Goal: Information Seeking & Learning: Learn about a topic

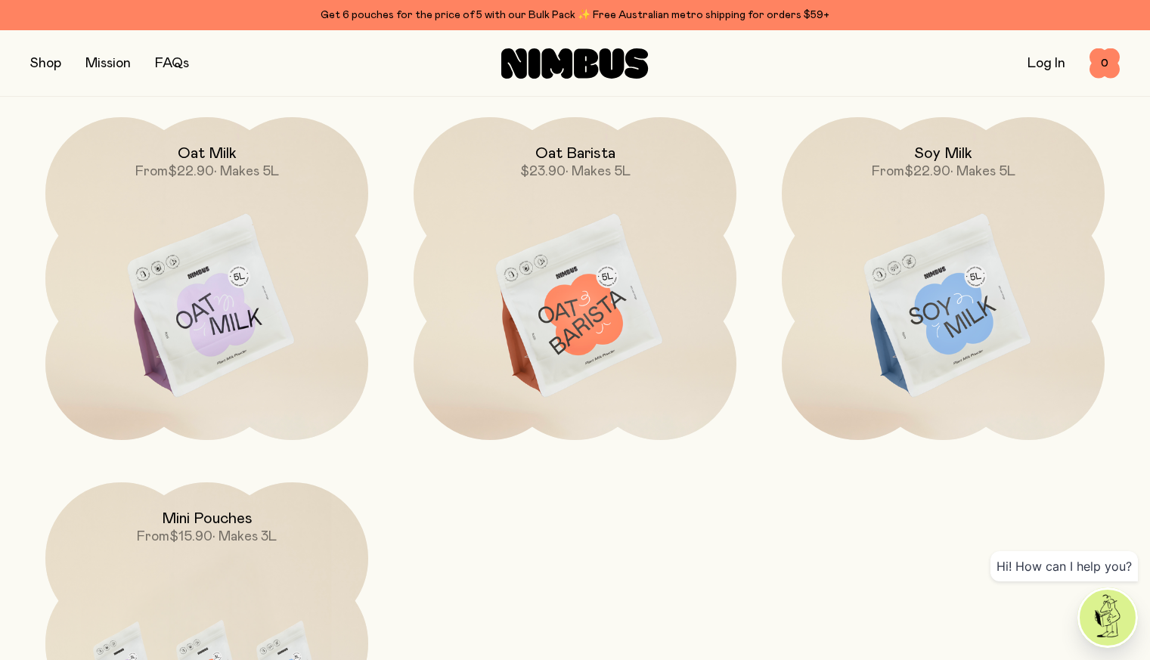
scroll to position [1376, 0]
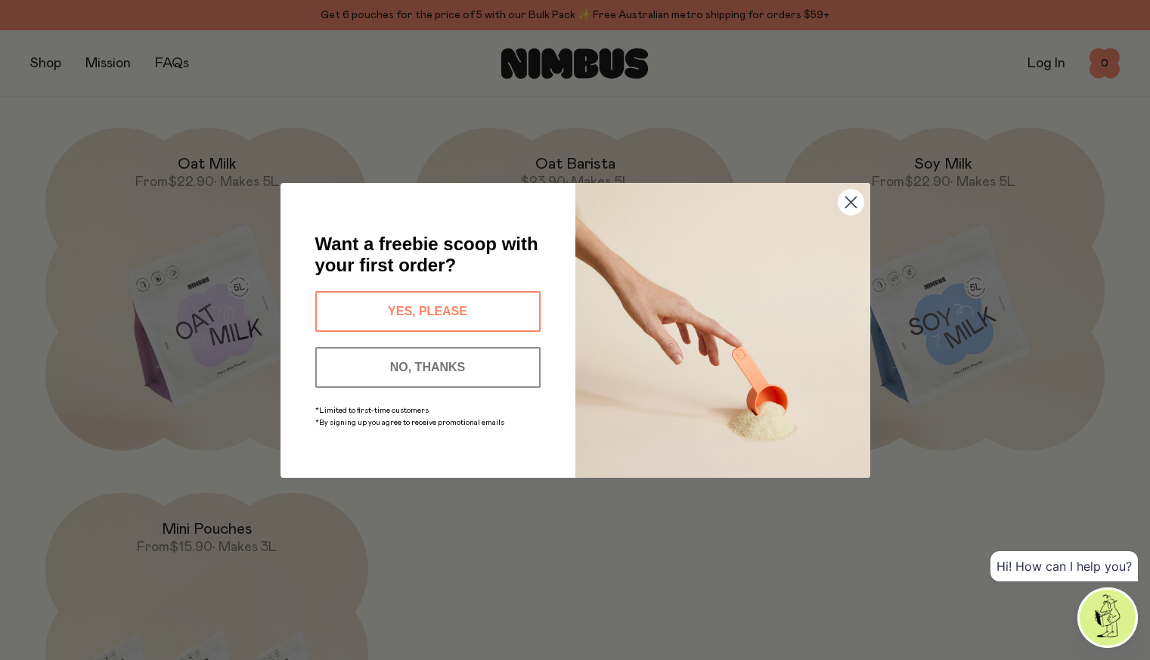
click at [919, 274] on div "Close dialog Want a freebie scoop with your first order? YES, PLEASE NO, THANKS…" at bounding box center [575, 330] width 1150 height 660
click at [847, 204] on circle "Close dialog" at bounding box center [849, 201] width 25 height 25
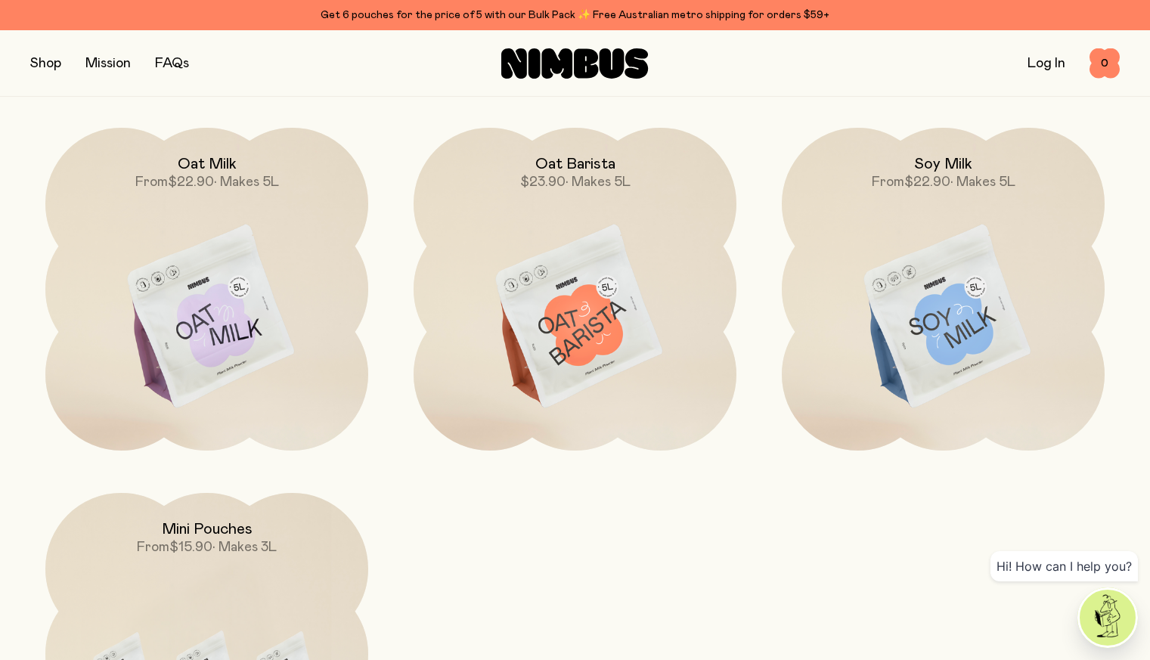
click at [930, 294] on img at bounding box center [943, 317] width 323 height 379
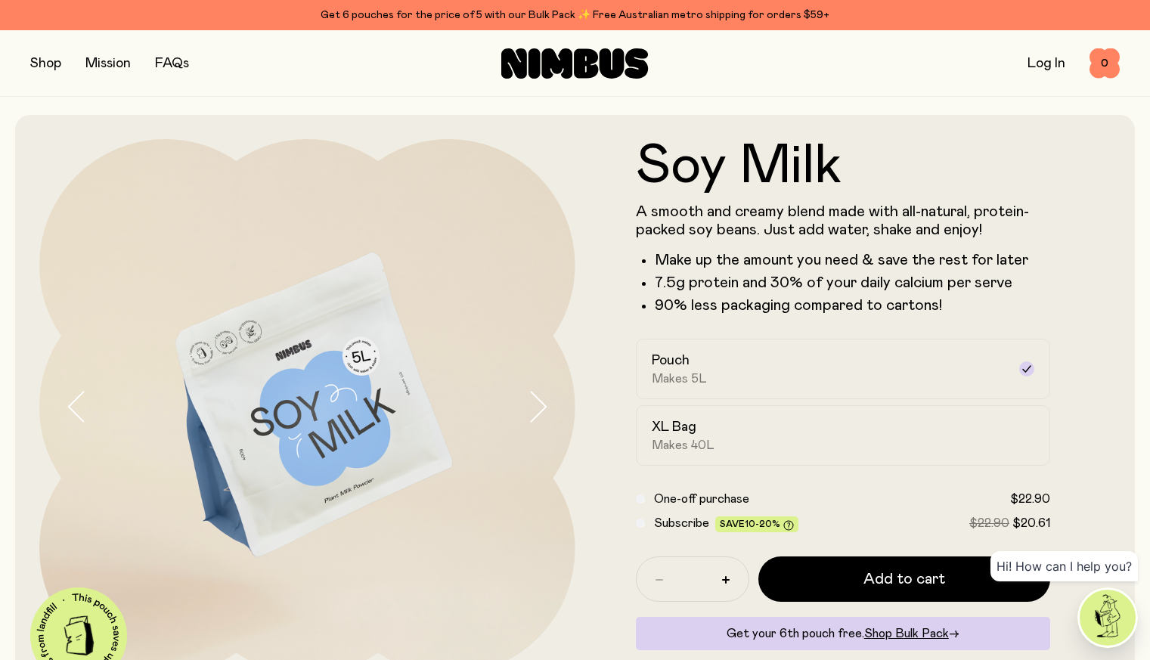
scroll to position [87, 0]
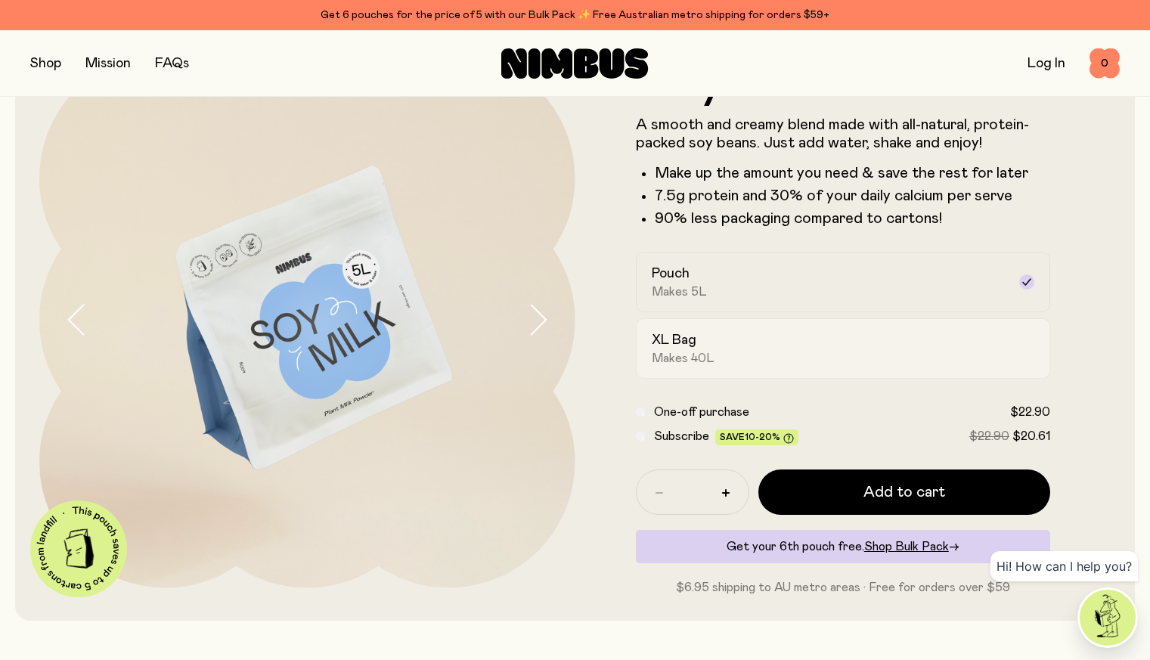
click at [688, 361] on span "Makes 40L" at bounding box center [683, 358] width 63 height 15
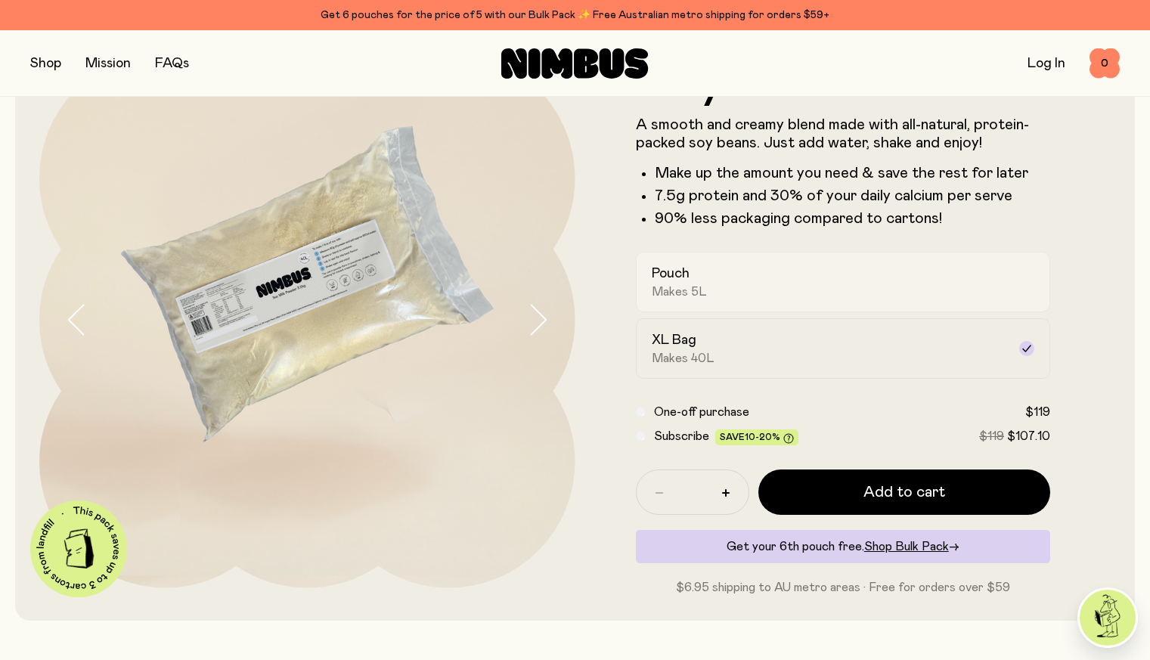
click at [720, 298] on div "Pouch Makes 5L" at bounding box center [830, 282] width 356 height 35
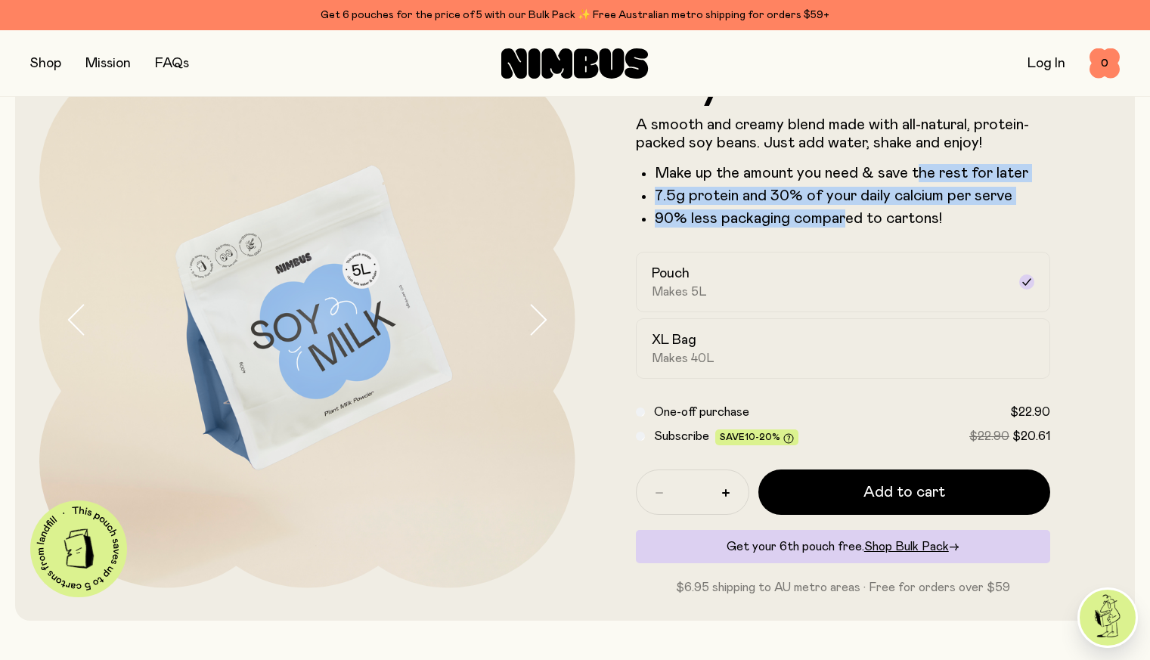
drag, startPoint x: 915, startPoint y: 165, endPoint x: 838, endPoint y: 228, distance: 99.4
click at [838, 228] on div "A smooth and creamy blend made with all-natural, protein-packed soy beans. Just…" at bounding box center [843, 172] width 415 height 112
click at [838, 228] on p "90% less packaging compared to cartons!" at bounding box center [853, 218] width 396 height 18
drag, startPoint x: 838, startPoint y: 228, endPoint x: 705, endPoint y: 180, distance: 141.3
click at [705, 180] on ul "Make up the amount you need & save the rest for later 7.5g protein and 30% of y…" at bounding box center [843, 195] width 415 height 63
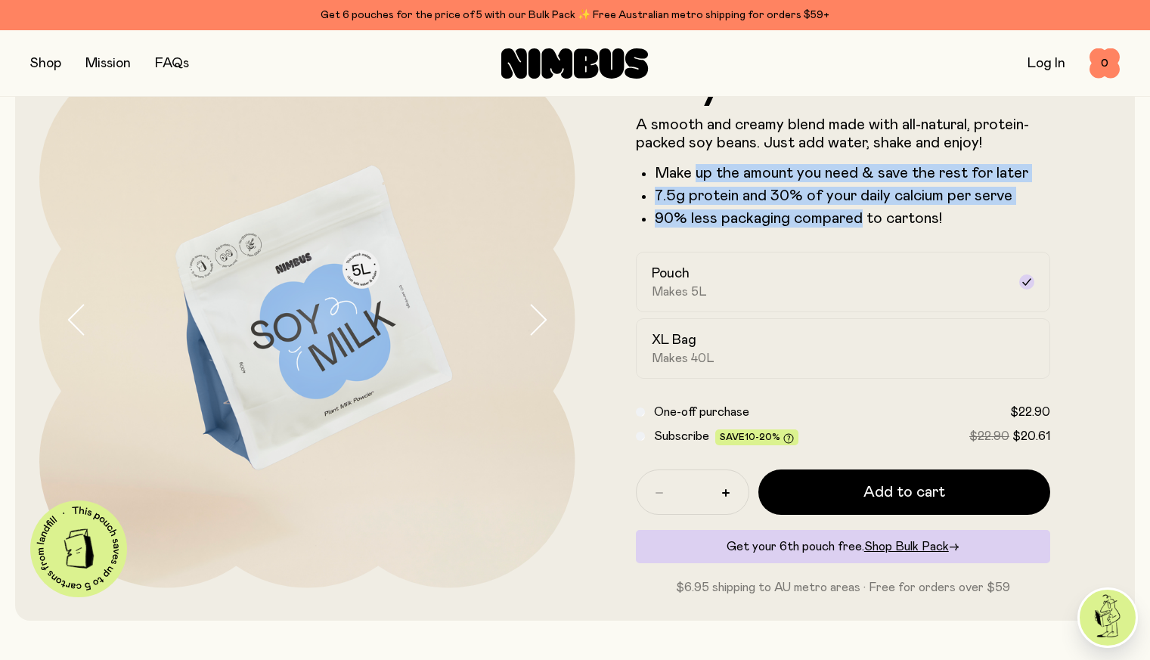
click at [705, 180] on li "Make up the amount you need & save the rest for later" at bounding box center [853, 173] width 396 height 18
drag, startPoint x: 705, startPoint y: 180, endPoint x: 866, endPoint y: 219, distance: 165.7
click at [866, 219] on ul "Make up the amount you need & save the rest for later 7.5g protein and 30% of y…" at bounding box center [843, 195] width 415 height 63
click at [866, 219] on p "90% less packaging compared to cartons!" at bounding box center [853, 218] width 396 height 18
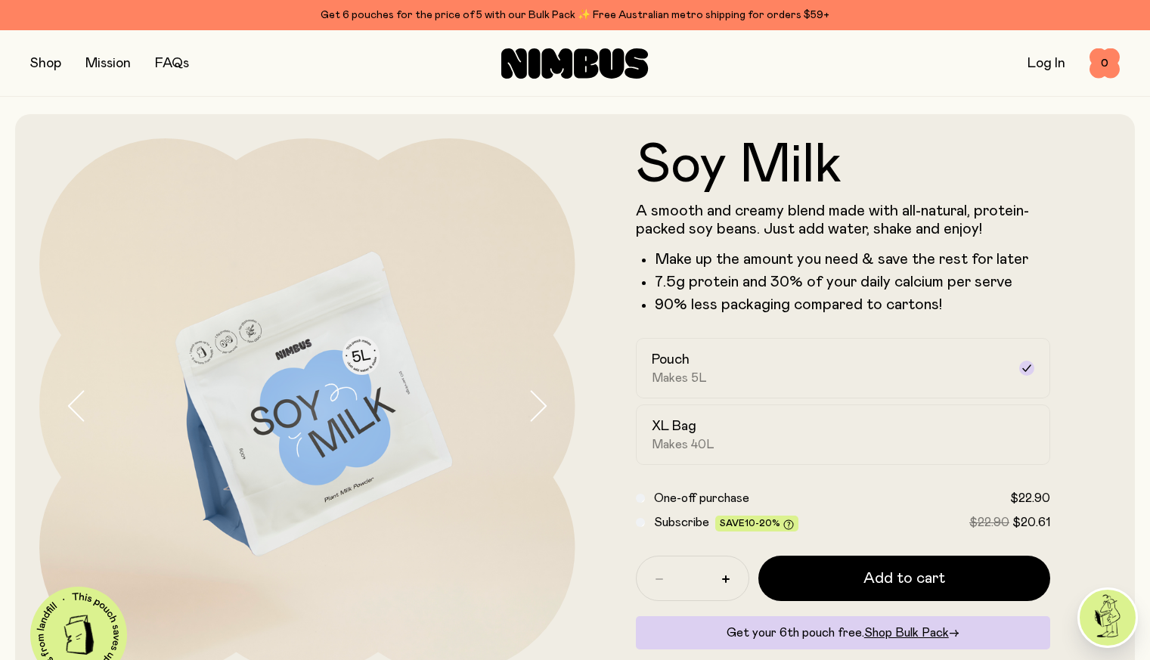
scroll to position [110, 0]
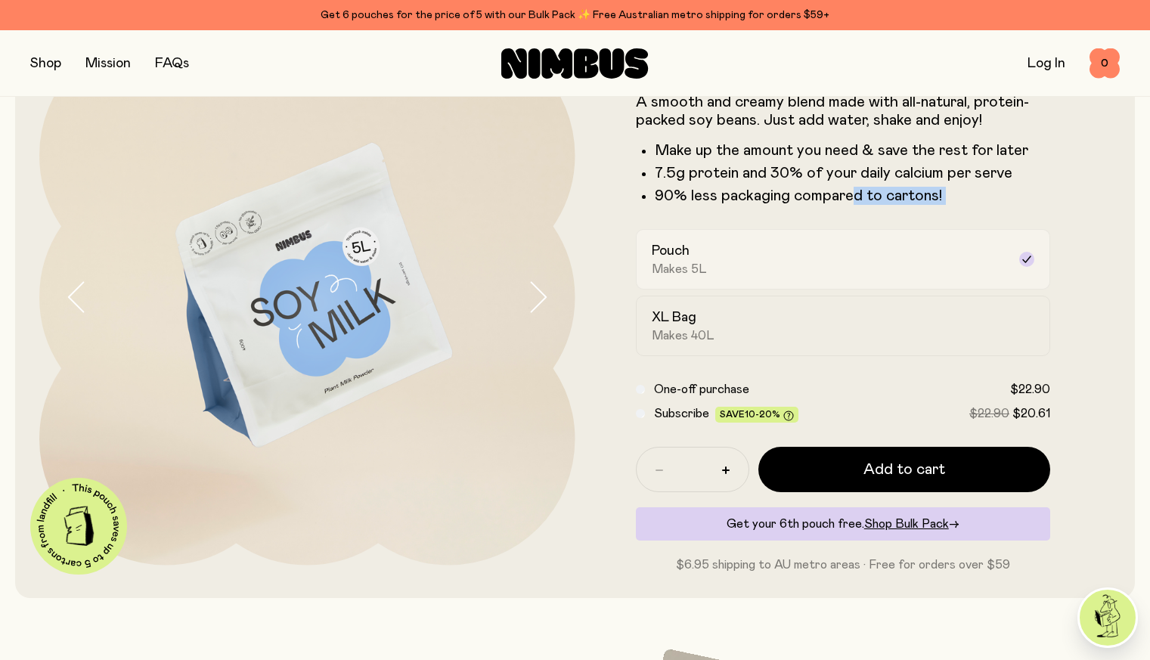
drag, startPoint x: 849, startPoint y: 198, endPoint x: 980, endPoint y: 245, distance: 138.9
click at [980, 245] on form "Soy Milk A smooth and creamy blend made with all-natural, protein-packed soy be…" at bounding box center [843, 301] width 536 height 544
click at [980, 245] on label "Pouch Makes 5L" at bounding box center [843, 259] width 415 height 60
click at [967, 191] on ul "Make up the amount you need & save the rest for later 7.5g protein and 30% of y…" at bounding box center [843, 172] width 415 height 63
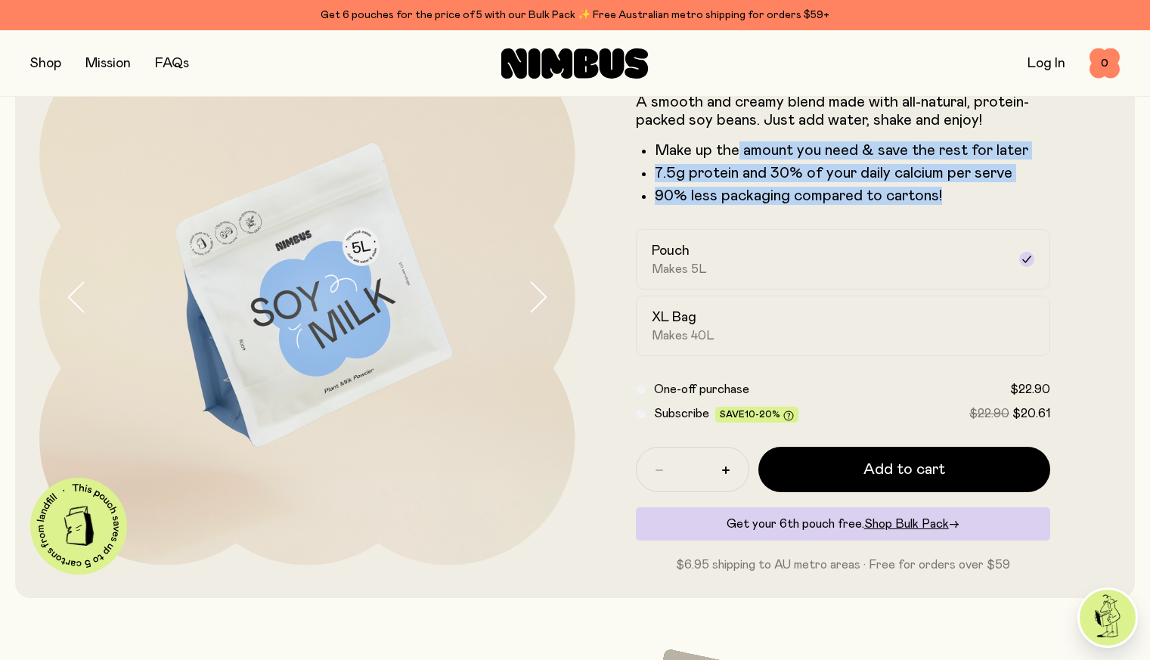
drag, startPoint x: 973, startPoint y: 200, endPoint x: 738, endPoint y: 164, distance: 237.0
click at [738, 164] on ul "Make up the amount you need & save the rest for later 7.5g protein and 30% of y…" at bounding box center [843, 172] width 415 height 63
click at [738, 159] on li "Make up the amount you need & save the rest for later" at bounding box center [853, 150] width 396 height 18
drag, startPoint x: 738, startPoint y: 164, endPoint x: 772, endPoint y: 200, distance: 49.2
click at [772, 200] on ul "Make up the amount you need & save the rest for later 7.5g protein and 30% of y…" at bounding box center [843, 172] width 415 height 63
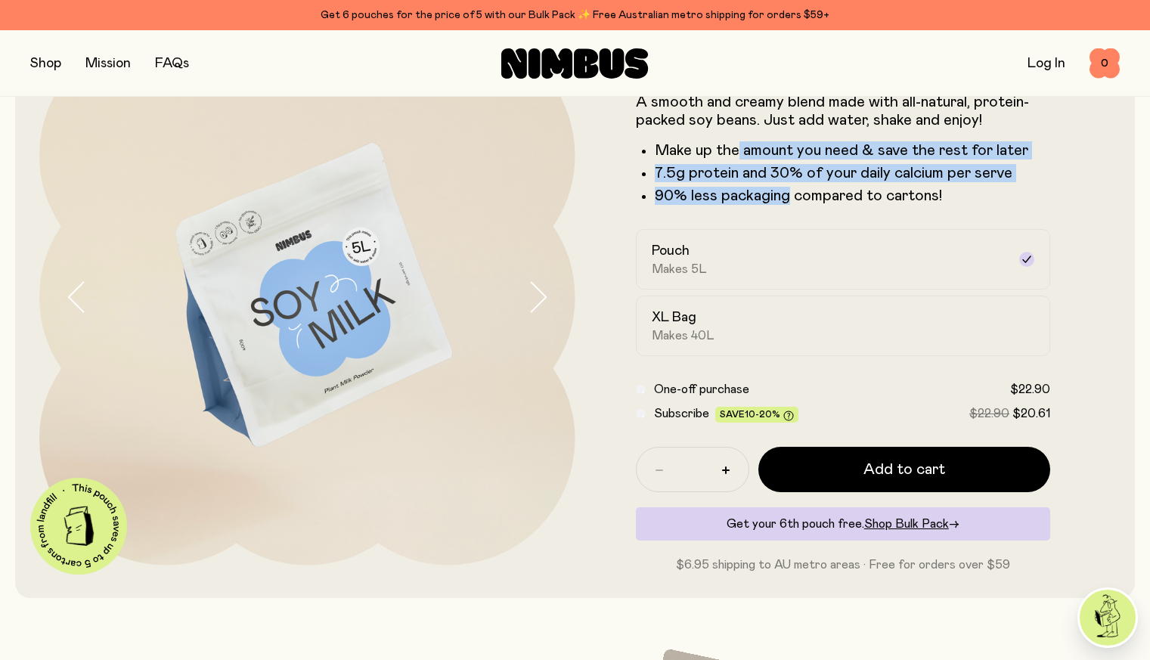
click at [772, 200] on p "90% less packaging compared to cartons!" at bounding box center [853, 196] width 396 height 18
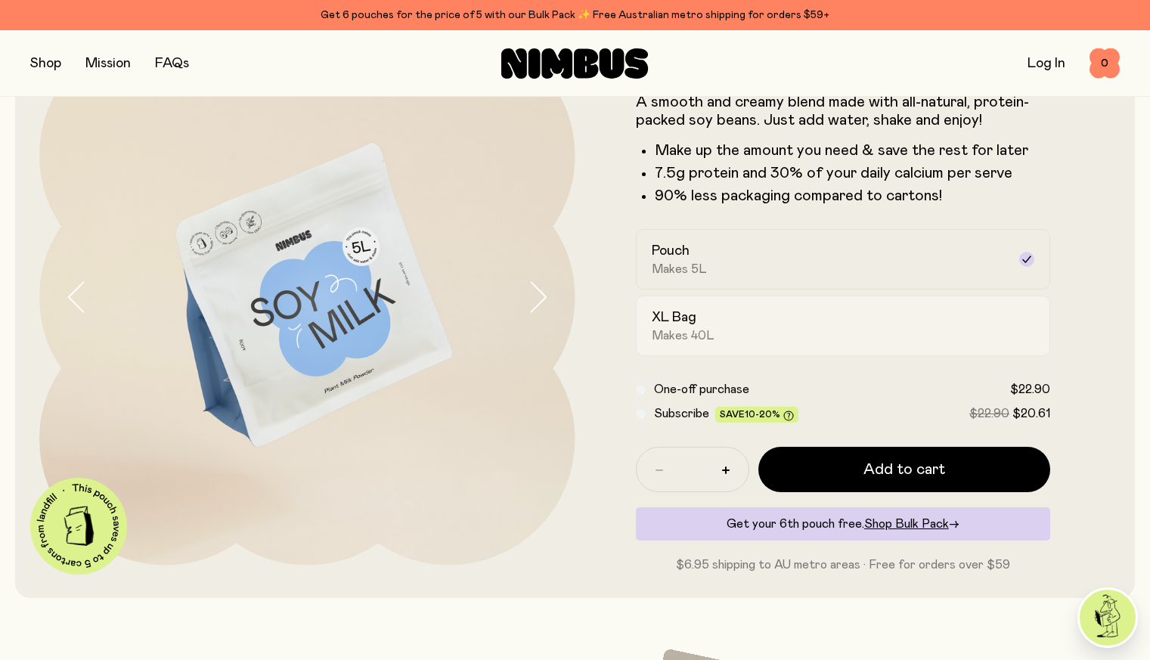
click at [713, 351] on label "XL Bag Makes 40L" at bounding box center [843, 326] width 415 height 60
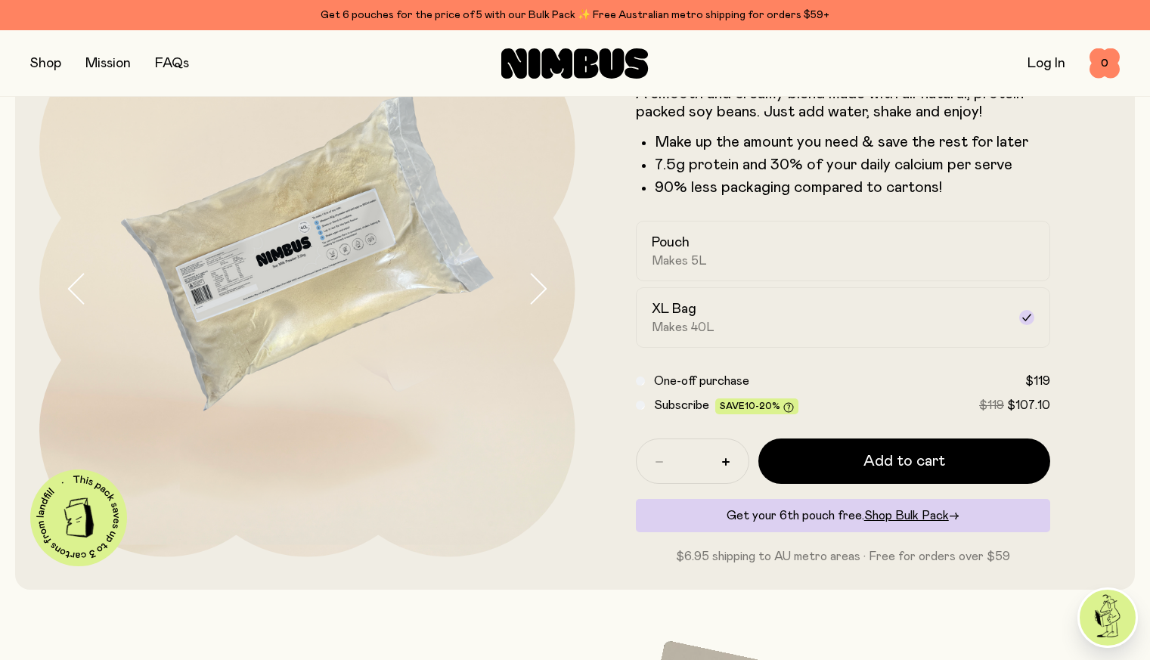
scroll to position [0, 0]
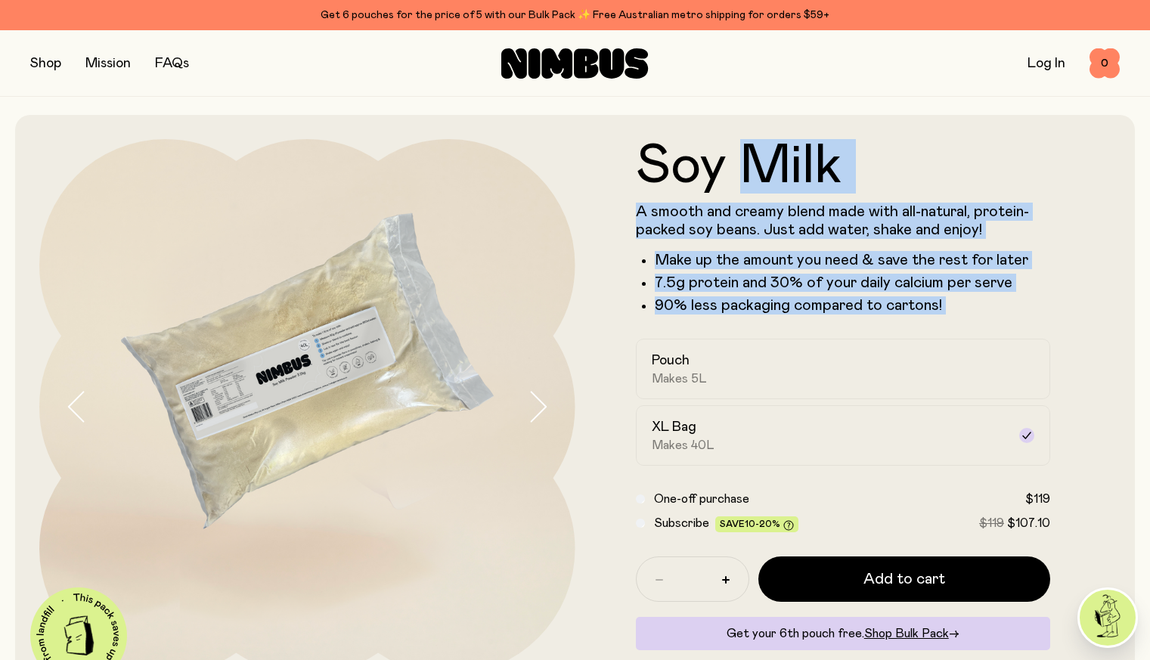
drag, startPoint x: 750, startPoint y: 184, endPoint x: 705, endPoint y: 328, distance: 150.4
click at [705, 328] on form "Soy Milk A smooth and creamy blend made with all-natural, protein-packed soy be…" at bounding box center [843, 411] width 536 height 544
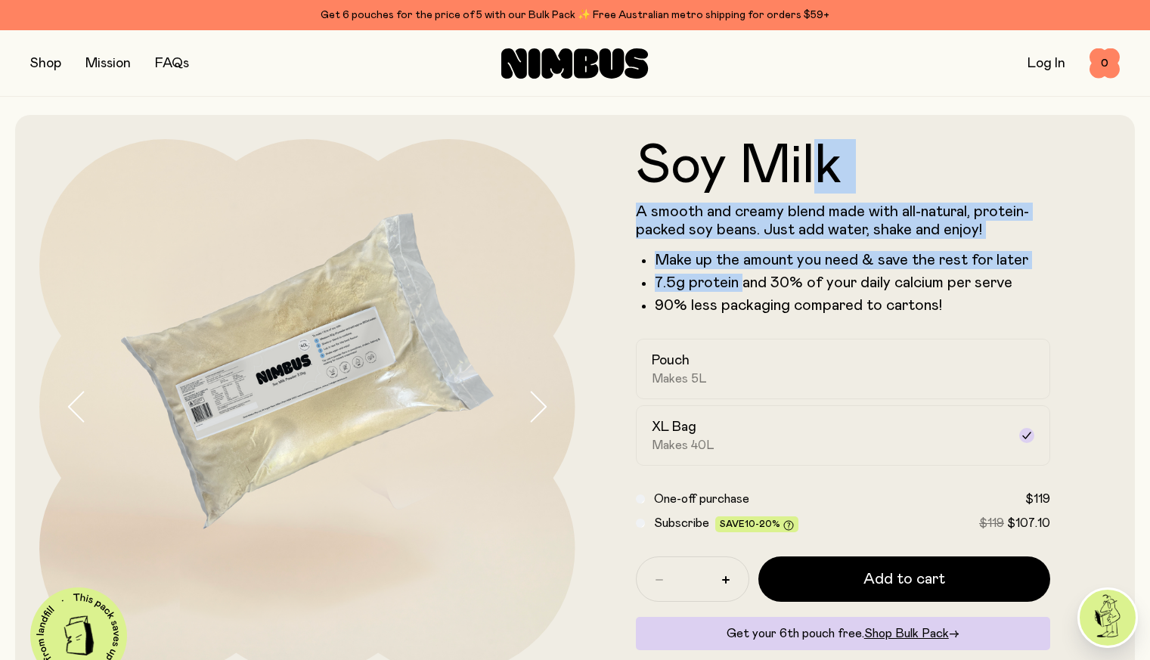
drag, startPoint x: 741, startPoint y: 293, endPoint x: 814, endPoint y: 156, distance: 155.2
click at [814, 156] on div "Soy Milk A smooth and creamy blend made with all-natural, protein-packed soy be…" at bounding box center [843, 226] width 415 height 175
click at [814, 156] on h1 "Soy Milk" at bounding box center [843, 166] width 415 height 54
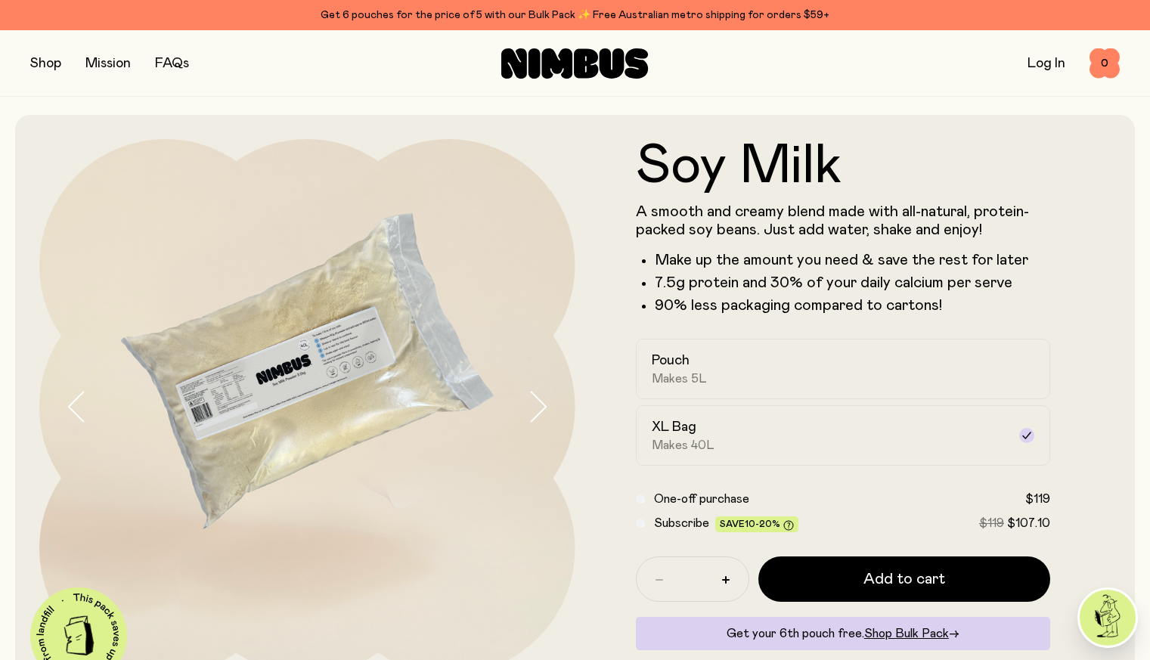
drag, startPoint x: 700, startPoint y: 355, endPoint x: 772, endPoint y: 213, distance: 159.2
click at [772, 213] on form "Soy Milk A smooth and creamy blend made with all-natural, protein-packed soy be…" at bounding box center [843, 411] width 536 height 544
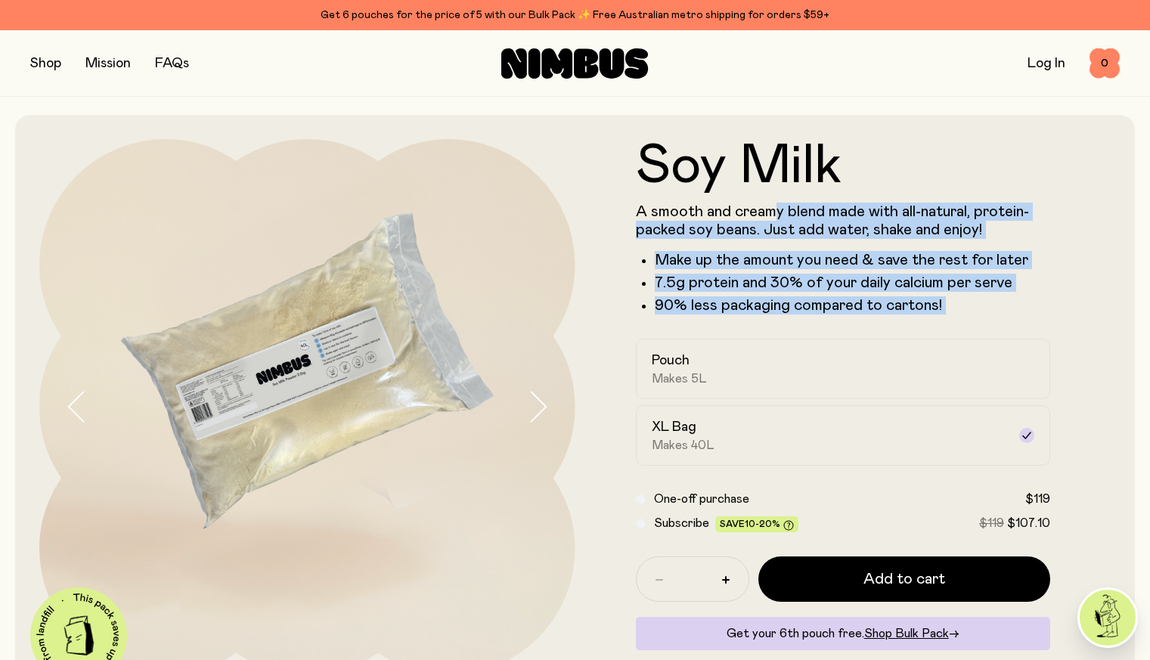
drag, startPoint x: 772, startPoint y: 213, endPoint x: 733, endPoint y: 336, distance: 128.4
click at [733, 336] on form "Soy Milk A smooth and creamy blend made with all-natural, protein-packed soy be…" at bounding box center [843, 411] width 536 height 544
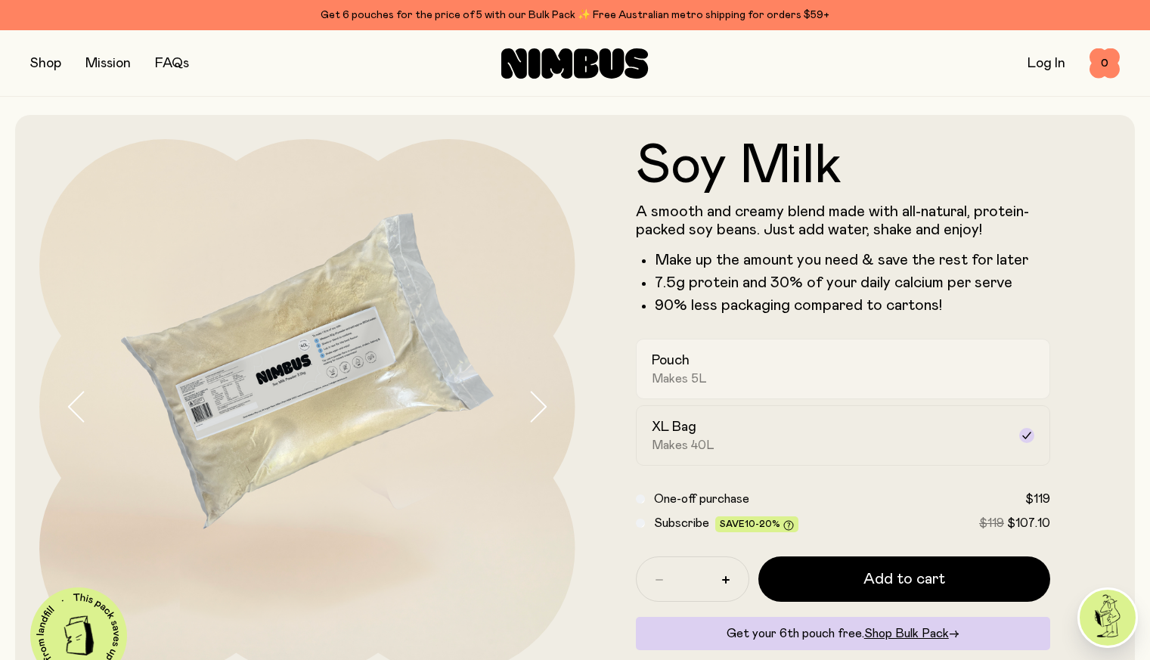
click at [723, 370] on div "Pouch Makes 5L" at bounding box center [830, 368] width 356 height 35
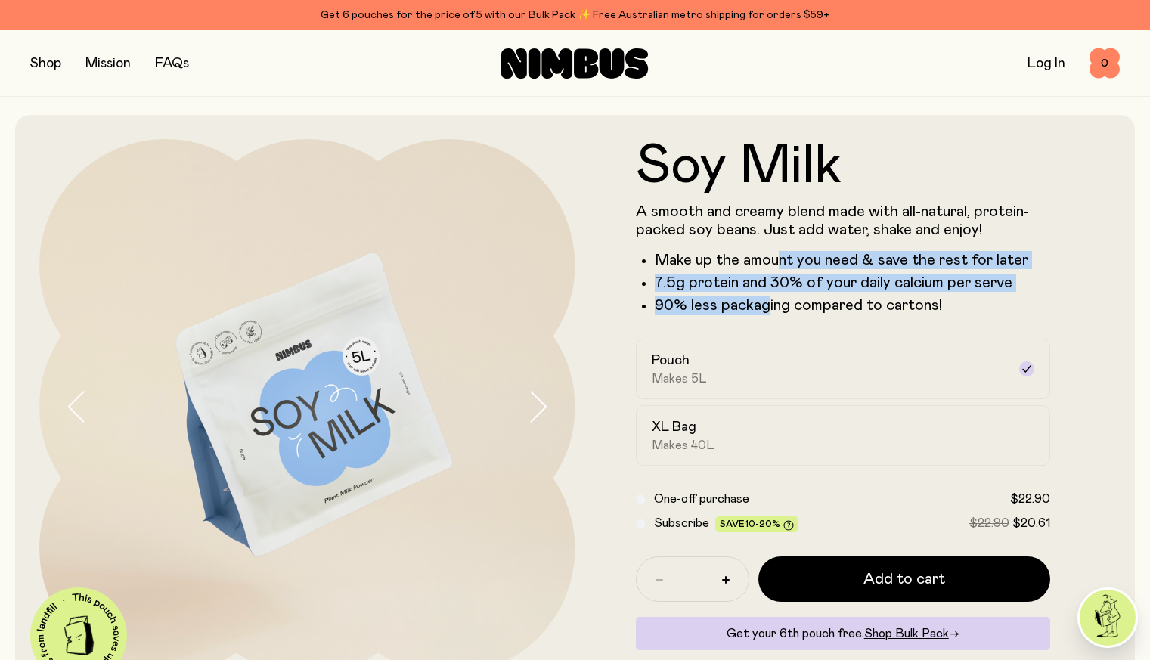
drag, startPoint x: 780, startPoint y: 264, endPoint x: 763, endPoint y: 302, distance: 42.0
click at [763, 302] on ul "Make up the amount you need & save the rest for later 7.5g protein and 30% of y…" at bounding box center [843, 282] width 415 height 63
click at [763, 302] on p "90% less packaging compared to cartons!" at bounding box center [853, 305] width 396 height 18
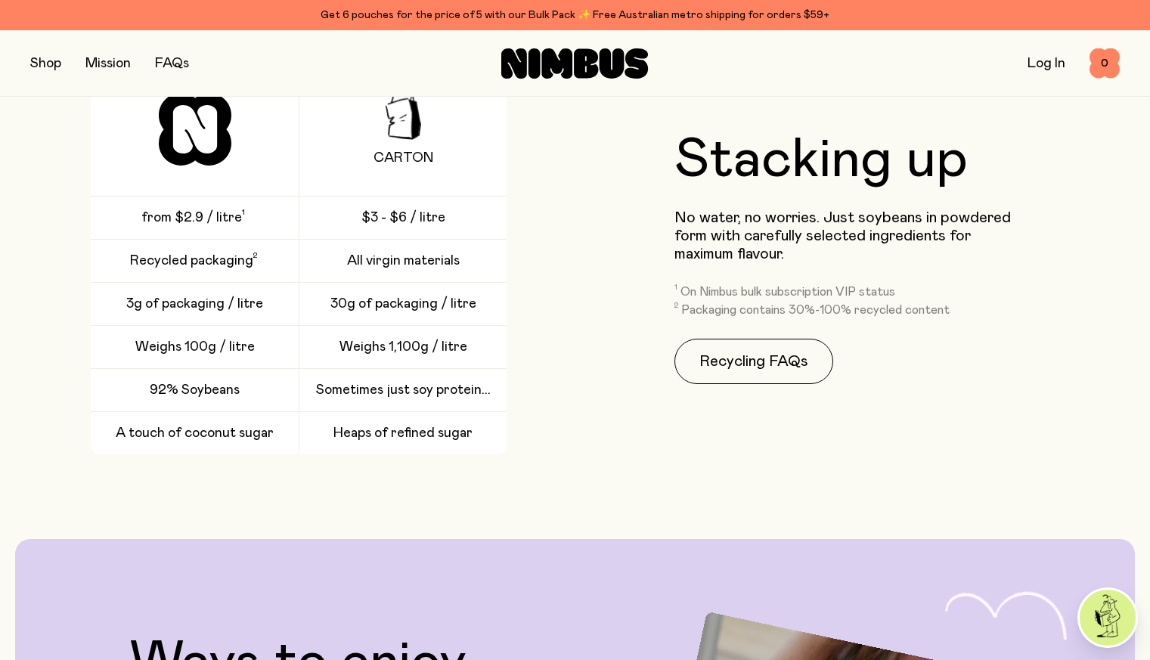
scroll to position [2200, 0]
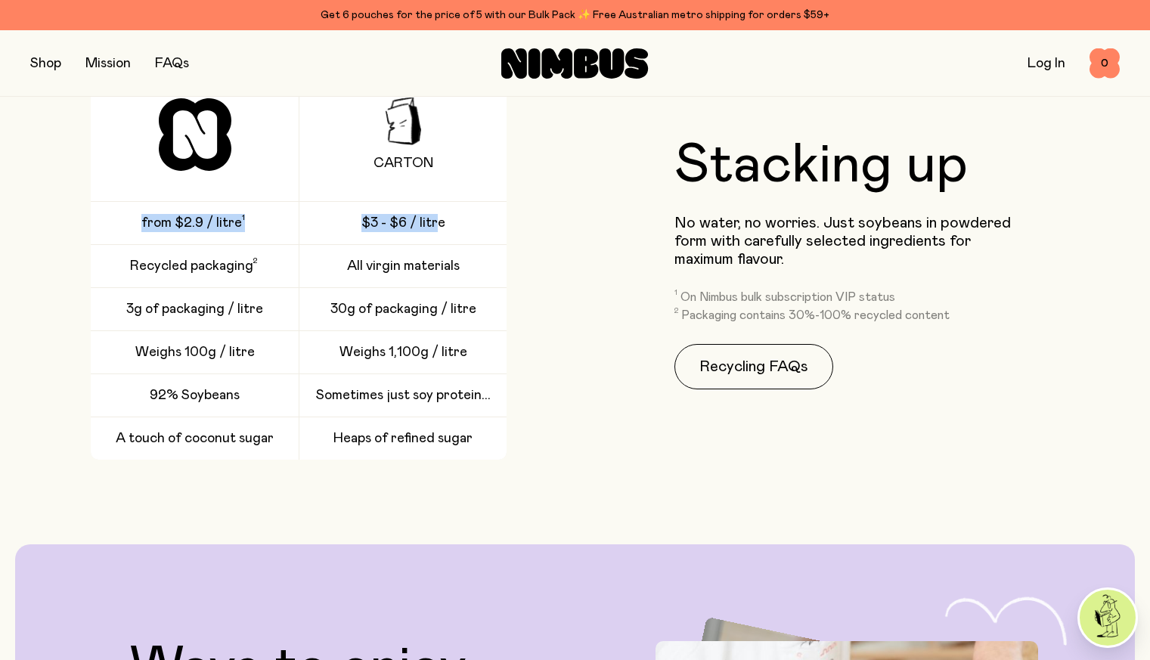
drag, startPoint x: 441, startPoint y: 271, endPoint x: 111, endPoint y: 260, distance: 329.7
click at [111, 260] on div "Carton from $2.9 / litre $3 - $6 / litre Recycled packaging All virgin material…" at bounding box center [299, 264] width 416 height 392
click at [299, 260] on div "from $2.9 / litre" at bounding box center [403, 266] width 208 height 42
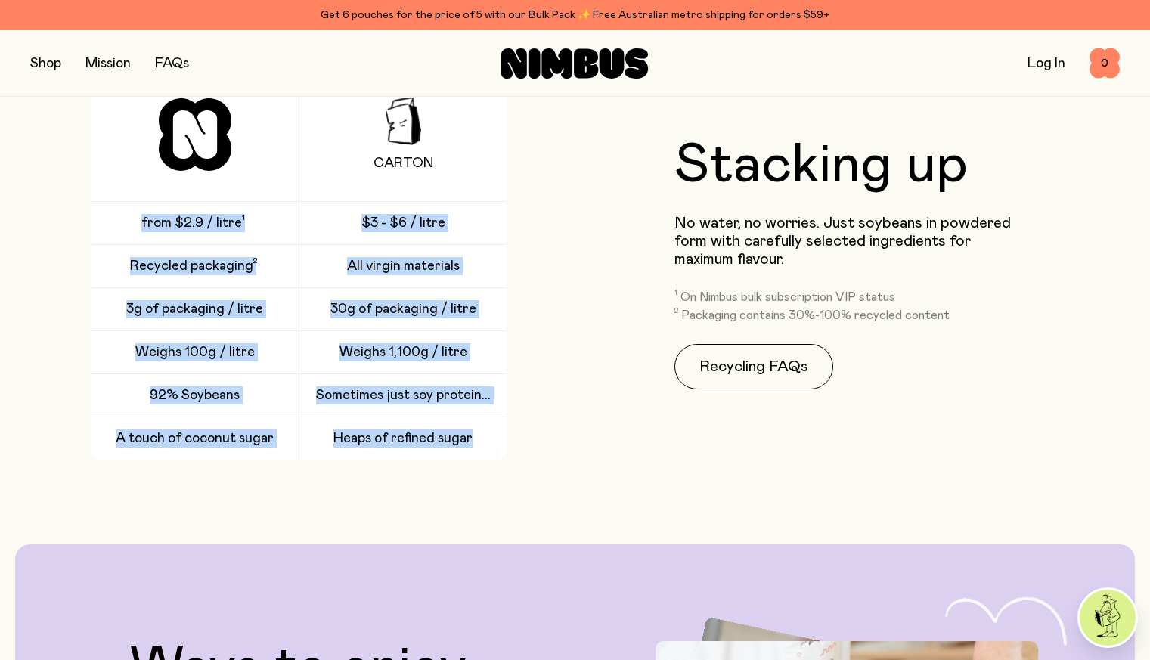
drag, startPoint x: 111, startPoint y: 260, endPoint x: 443, endPoint y: 492, distance: 404.9
click at [443, 460] on div "Carton from $2.9 / litre $3 - $6 / litre Recycled packaging All virgin material…" at bounding box center [299, 264] width 416 height 392
click at [443, 447] on span "Heaps of refined sugar" at bounding box center [402, 438] width 139 height 18
drag, startPoint x: 443, startPoint y: 492, endPoint x: 240, endPoint y: 264, distance: 305.2
click at [240, 264] on div "Carton from $2.9 / litre $3 - $6 / litre Recycled packaging All virgin material…" at bounding box center [299, 264] width 416 height 392
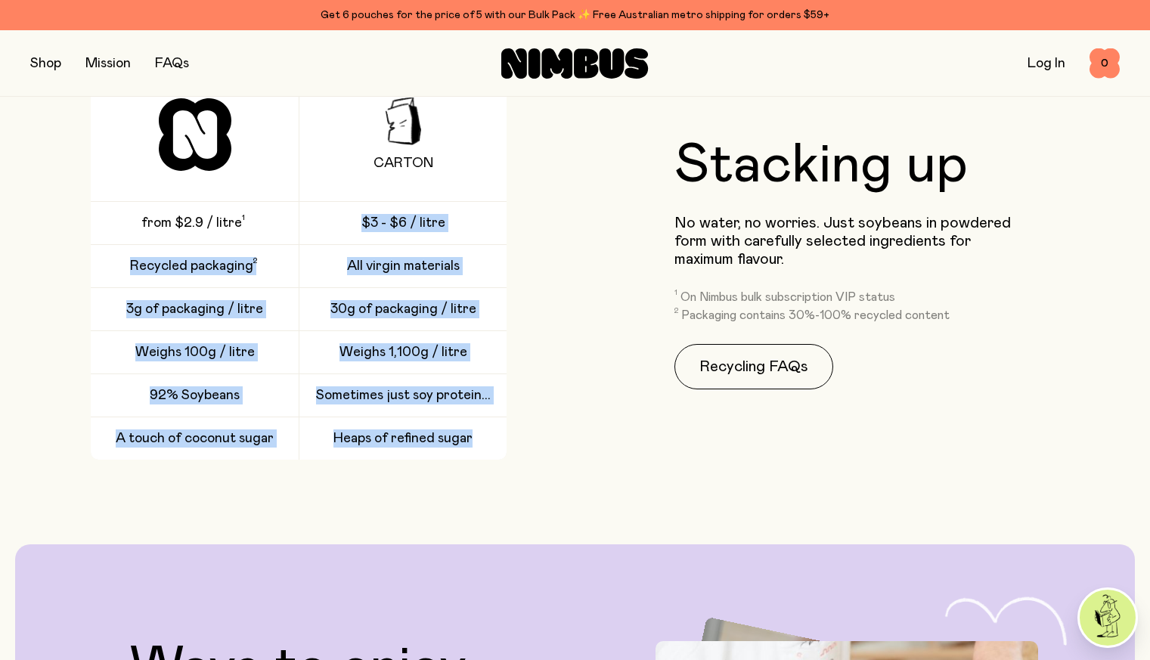
click at [242, 232] on span at bounding box center [245, 223] width 6 height 18
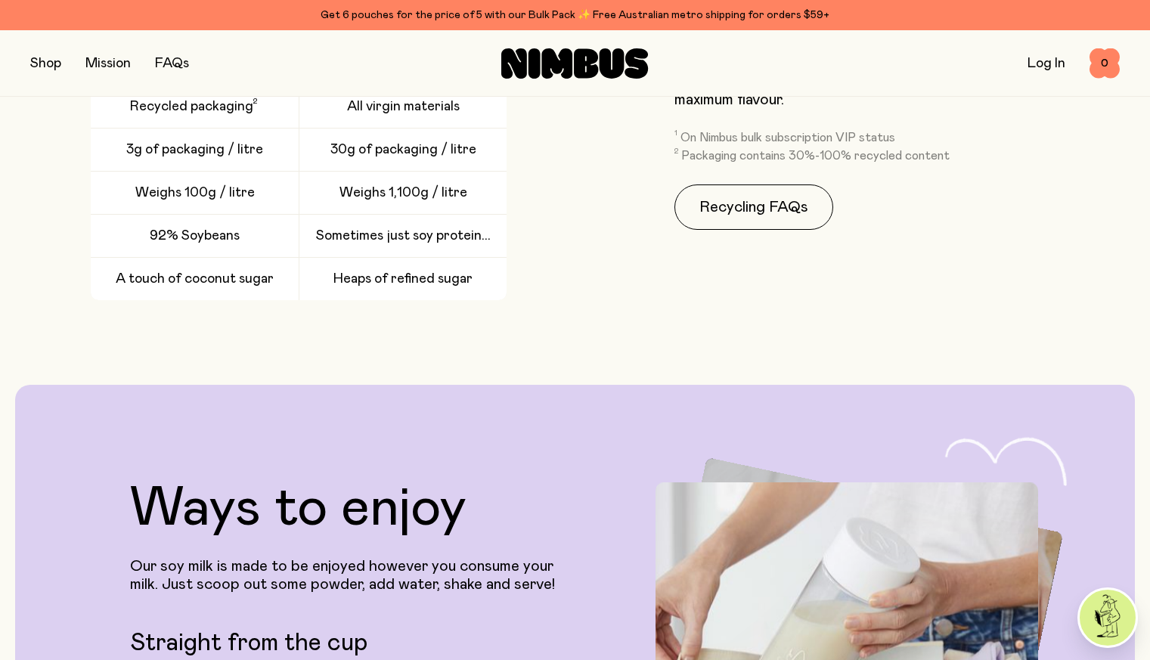
scroll to position [2361, 0]
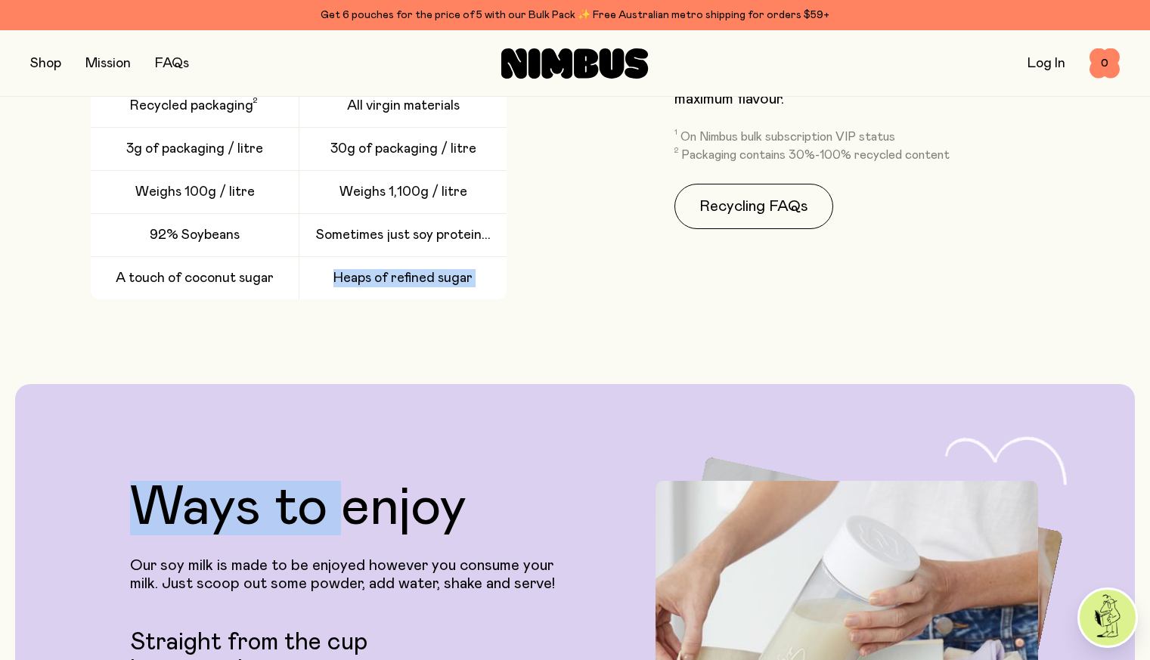
drag, startPoint x: 296, startPoint y: 305, endPoint x: 342, endPoint y: 370, distance: 79.9
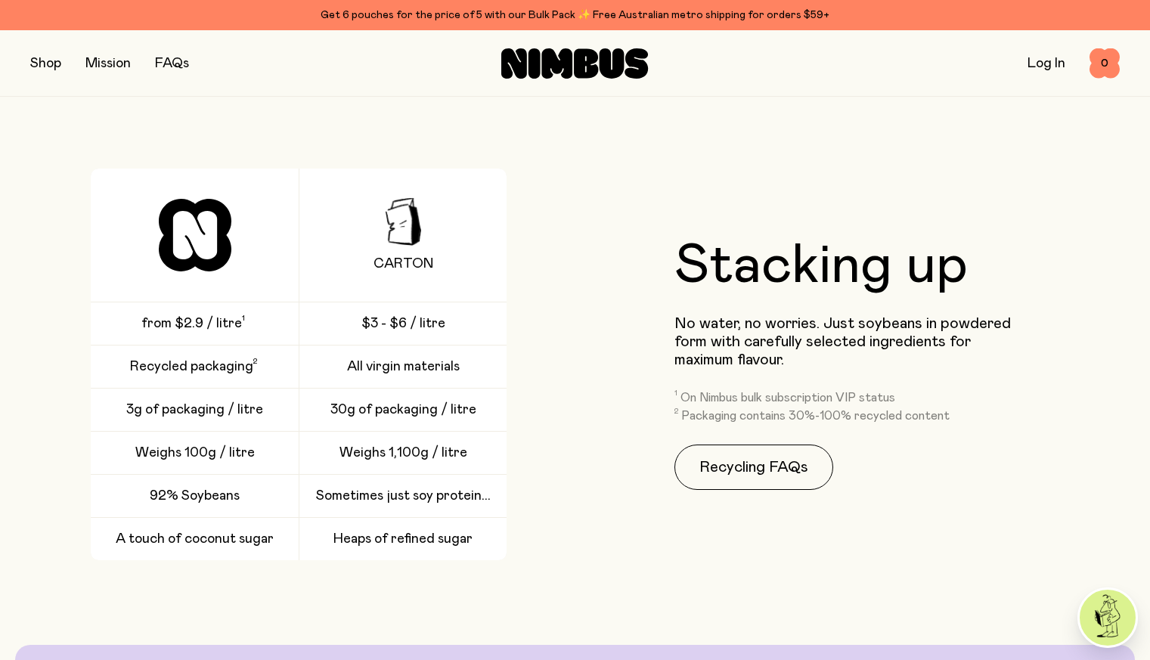
scroll to position [2103, 0]
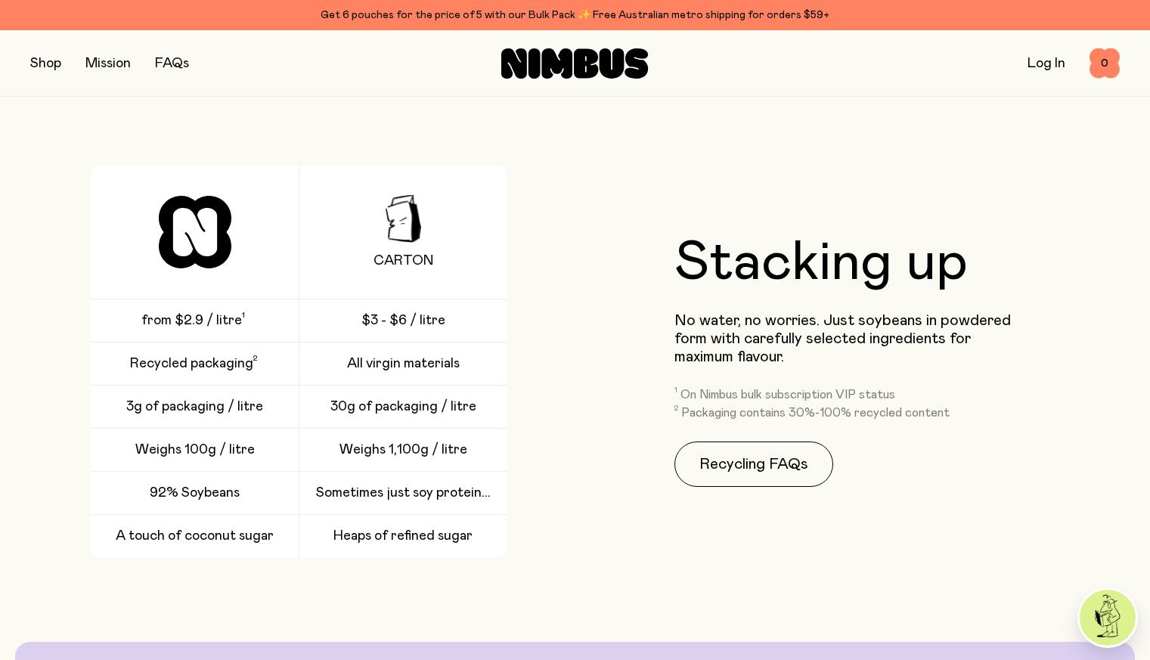
click at [251, 299] on div at bounding box center [195, 232] width 208 height 133
drag, startPoint x: 159, startPoint y: 363, endPoint x: 357, endPoint y: 416, distance: 205.2
click at [357, 416] on div "Carton from $2.9 / litre $3 - $6 / litre Recycled packaging All virgin material…" at bounding box center [299, 362] width 416 height 392
click at [357, 373] on span "All virgin materials" at bounding box center [403, 363] width 113 height 18
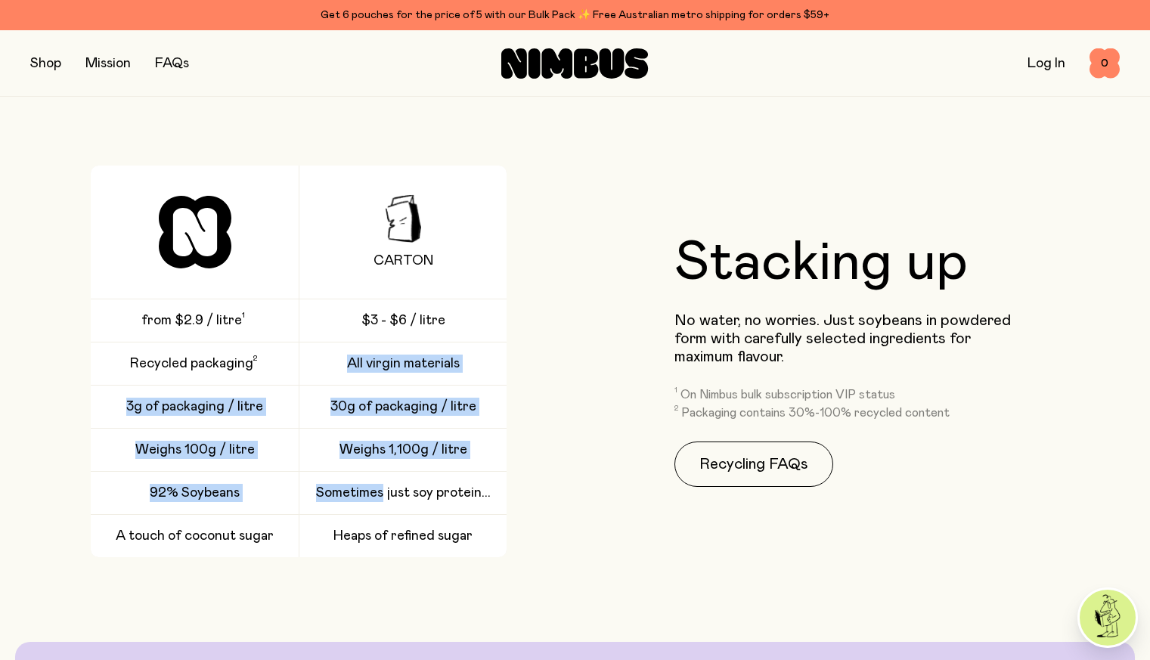
drag, startPoint x: 357, startPoint y: 416, endPoint x: 368, endPoint y: 548, distance: 132.0
click at [368, 548] on div "Carton from $2.9 / litre $3 - $6 / litre Recycled packaging All virgin material…" at bounding box center [299, 362] width 416 height 392
click at [368, 502] on span "Sometimes just soy protein..." at bounding box center [403, 493] width 175 height 18
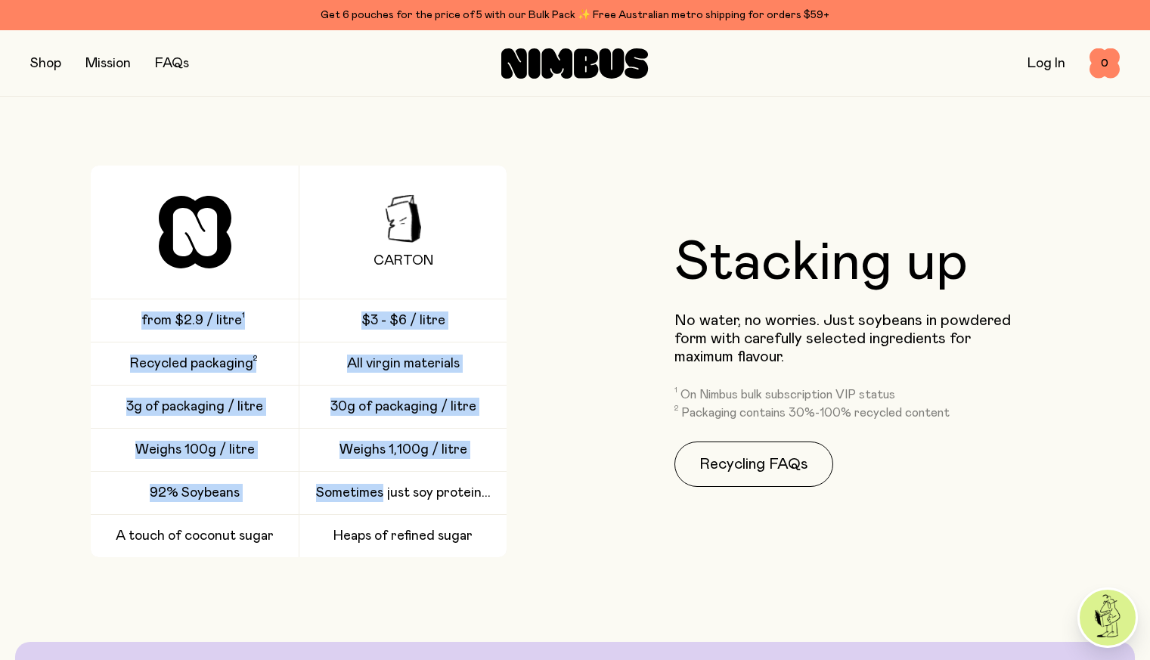
drag, startPoint x: 368, startPoint y: 548, endPoint x: 163, endPoint y: 385, distance: 261.9
click at [163, 385] on div "Carton from $2.9 / litre $3 - $6 / litre Recycled packaging All virgin material…" at bounding box center [299, 362] width 416 height 392
click at [299, 385] on div "from $2.9 / litre" at bounding box center [403, 363] width 208 height 42
drag, startPoint x: 163, startPoint y: 385, endPoint x: 262, endPoint y: 593, distance: 230.2
click at [262, 557] on div "Carton from $2.9 / litre $3 - $6 / litre Recycled packaging All virgin material…" at bounding box center [299, 362] width 416 height 392
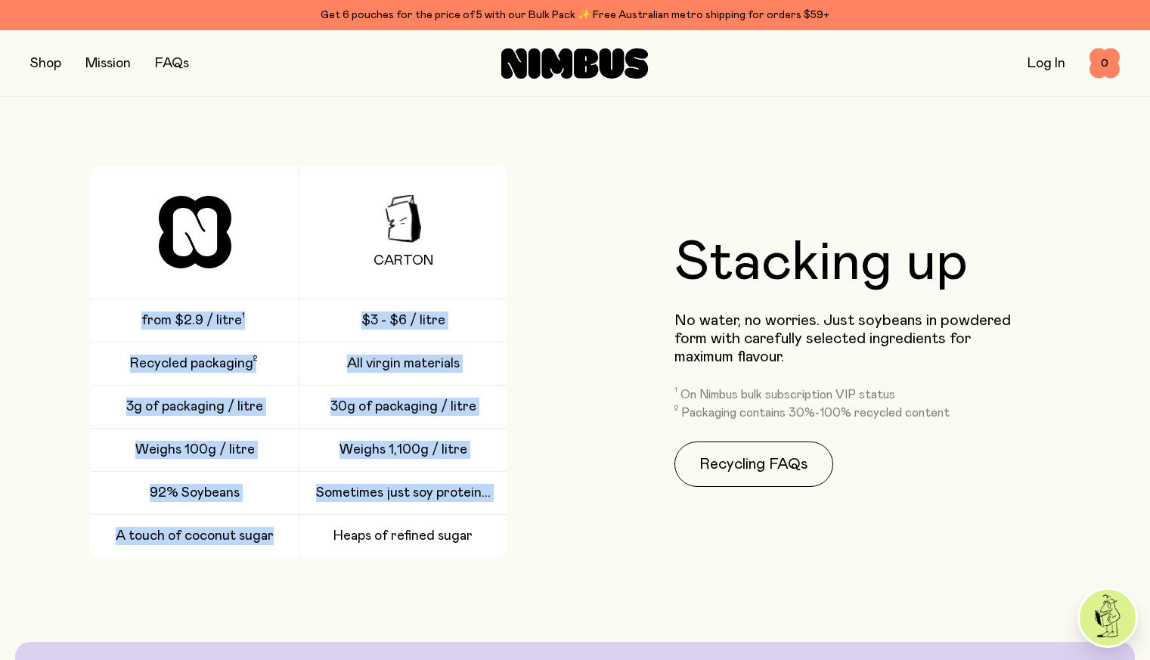
click at [262, 557] on div "A touch of coconut sugar" at bounding box center [195, 536] width 208 height 42
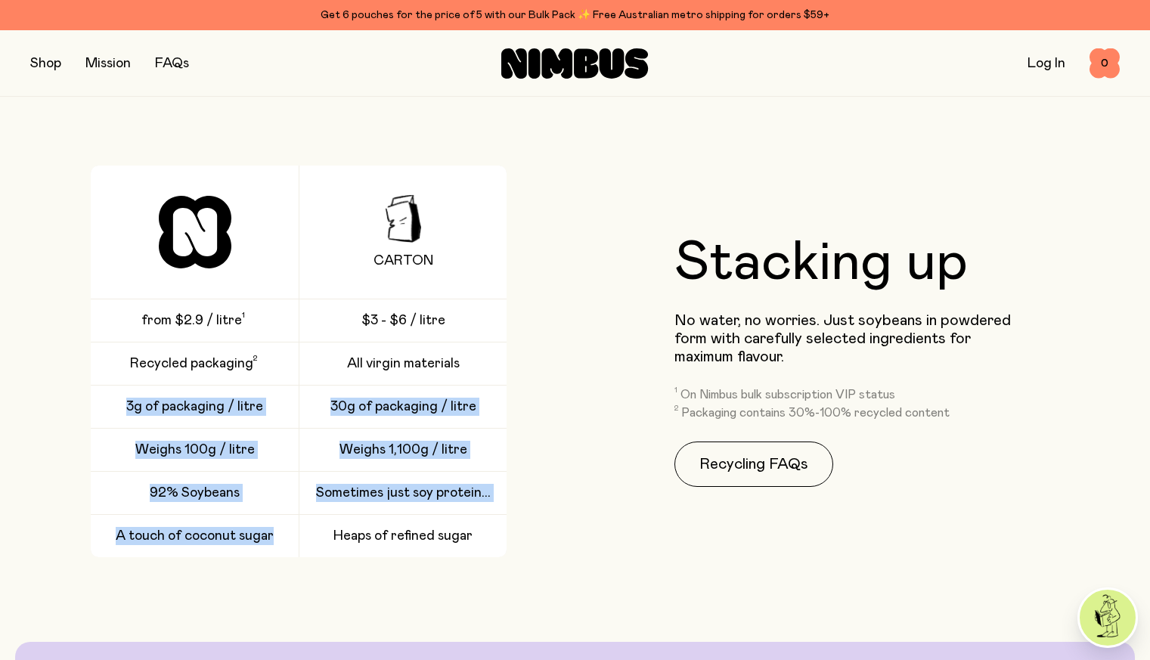
drag, startPoint x: 262, startPoint y: 593, endPoint x: 118, endPoint y: 455, distance: 199.4
click at [118, 455] on div "Carton from $2.9 / litre $3 - $6 / litre Recycled packaging All virgin material…" at bounding box center [299, 362] width 416 height 392
click at [299, 515] on div "3g of packaging / litre" at bounding box center [403, 536] width 208 height 42
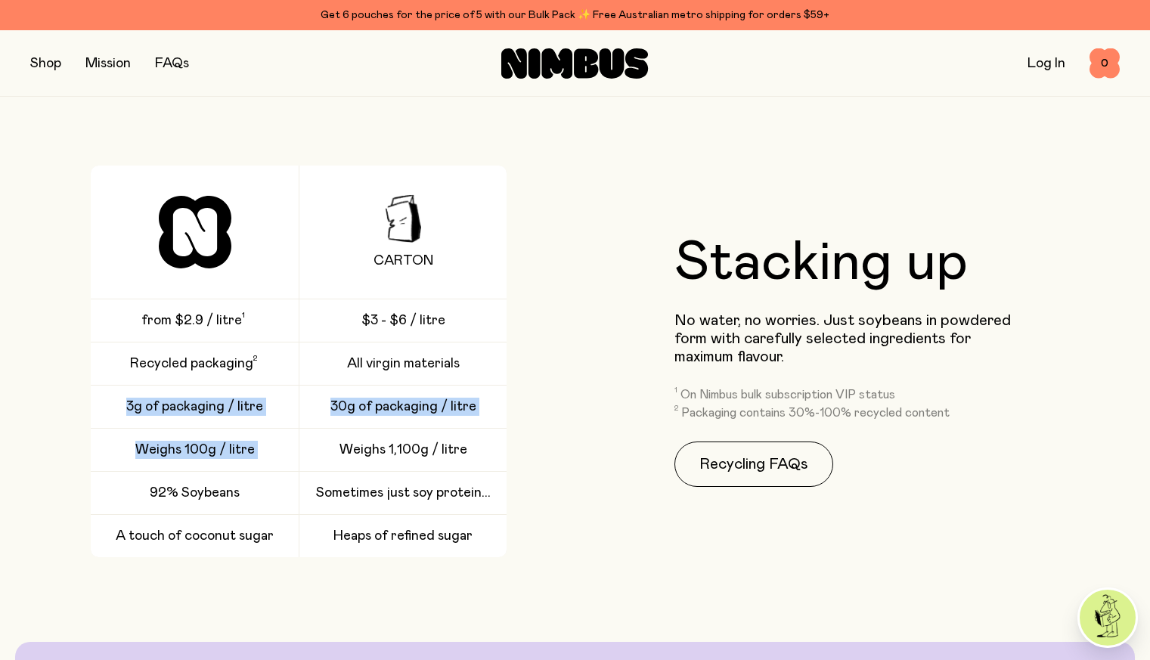
drag, startPoint x: 118, startPoint y: 455, endPoint x: 270, endPoint y: 511, distance: 161.9
click at [270, 511] on div "Carton from $2.9 / litre $3 - $6 / litre Recycled packaging All virgin material…" at bounding box center [299, 362] width 416 height 392
click at [270, 471] on div "Weighs 100g / litre" at bounding box center [195, 450] width 208 height 42
drag, startPoint x: 270, startPoint y: 511, endPoint x: 113, endPoint y: 495, distance: 158.0
click at [113, 471] on div "Weighs 100g / litre" at bounding box center [195, 450] width 208 height 42
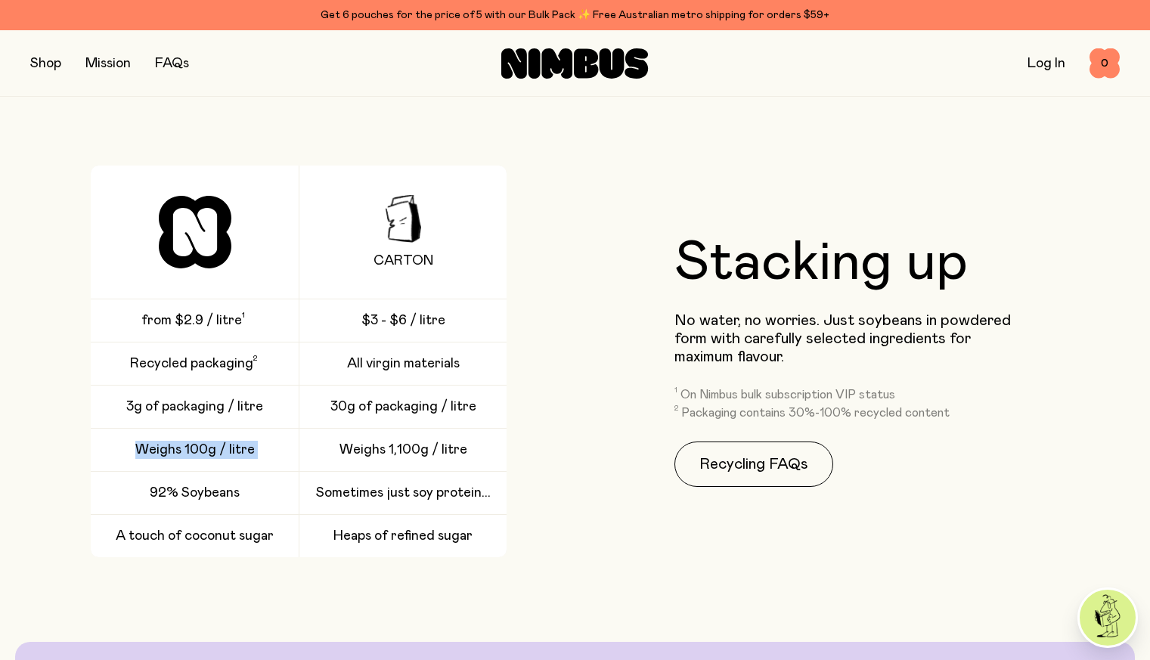
click at [113, 471] on div "Weighs 100g / litre" at bounding box center [195, 450] width 208 height 42
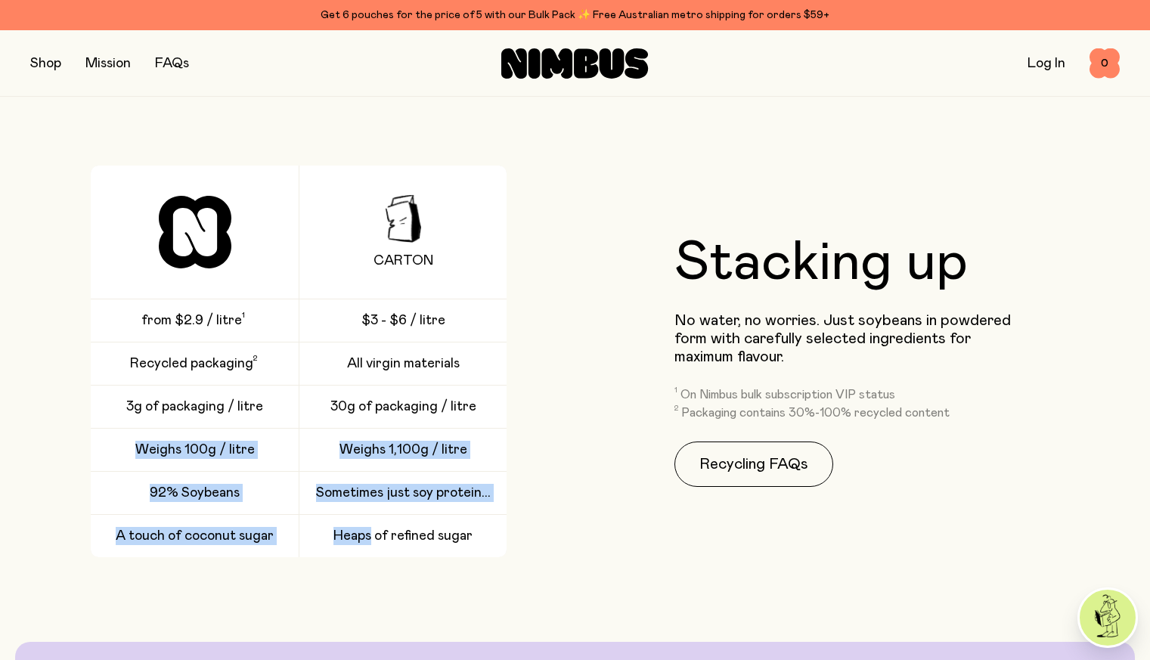
drag, startPoint x: 113, startPoint y: 495, endPoint x: 324, endPoint y: 567, distance: 222.8
click at [324, 557] on div "Carton from $2.9 / litre $3 - $6 / litre Recycled packaging All virgin material…" at bounding box center [299, 362] width 416 height 392
click at [324, 557] on div "Heaps of refined sugar" at bounding box center [403, 536] width 208 height 42
drag, startPoint x: 324, startPoint y: 567, endPoint x: 142, endPoint y: 543, distance: 183.0
click at [142, 543] on div "Carton from $2.9 / litre $3 - $6 / litre Recycled packaging All virgin material…" at bounding box center [299, 362] width 416 height 392
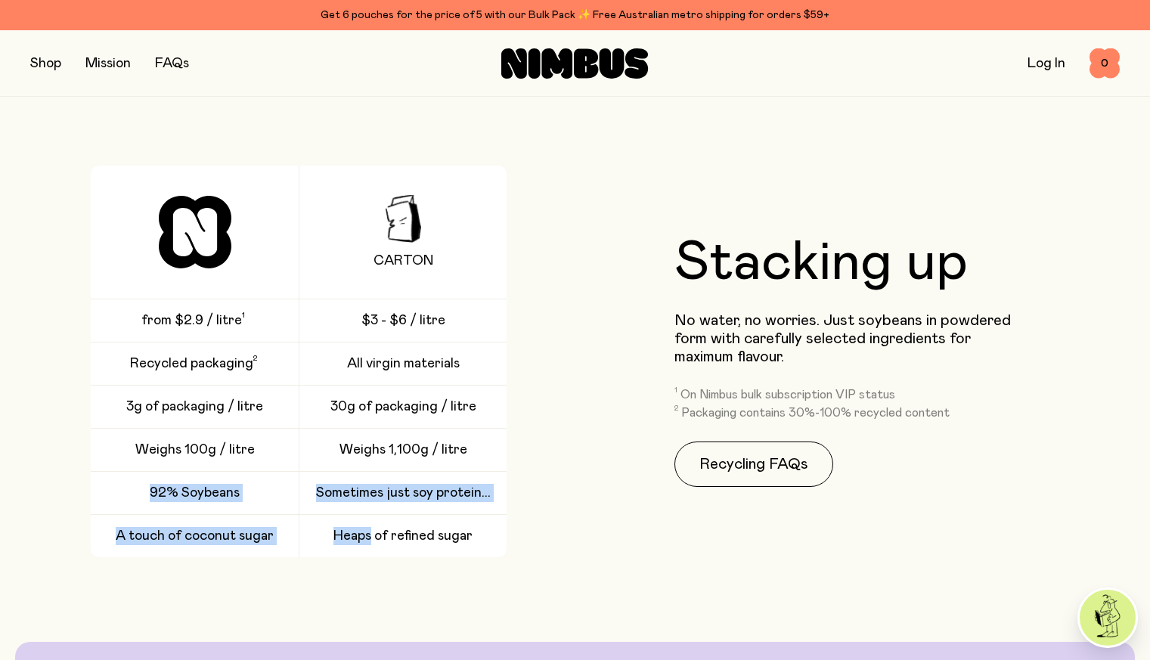
click at [142, 514] on div "92% Soybeans" at bounding box center [195, 493] width 208 height 42
drag, startPoint x: 142, startPoint y: 543, endPoint x: 378, endPoint y: 551, distance: 236.0
click at [378, 551] on div "Carton from $2.9 / litre $3 - $6 / litre Recycled packaging All virgin material…" at bounding box center [299, 362] width 416 height 392
click at [378, 514] on div "Sometimes just soy protein..." at bounding box center [403, 493] width 208 height 42
drag, startPoint x: 378, startPoint y: 551, endPoint x: 146, endPoint y: 550, distance: 232.0
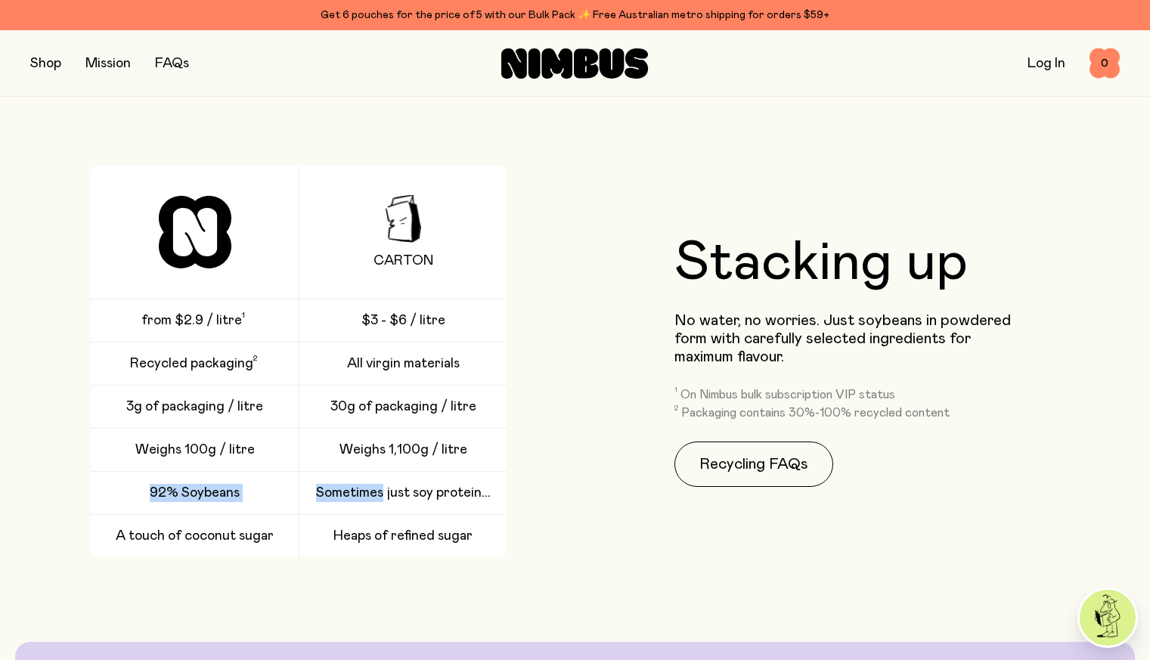
click at [146, 550] on div "Carton from $2.9 / litre $3 - $6 / litre Recycled packaging All virgin material…" at bounding box center [299, 362] width 416 height 392
click at [146, 514] on div "92% Soybeans" at bounding box center [195, 493] width 208 height 42
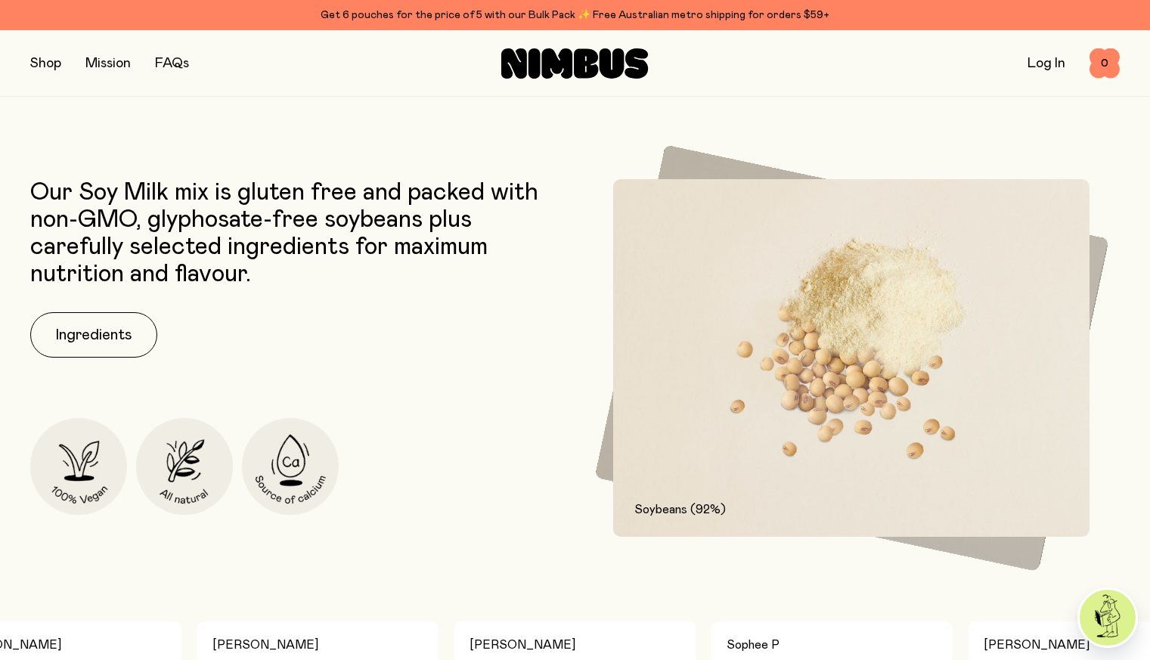
scroll to position [633, 0]
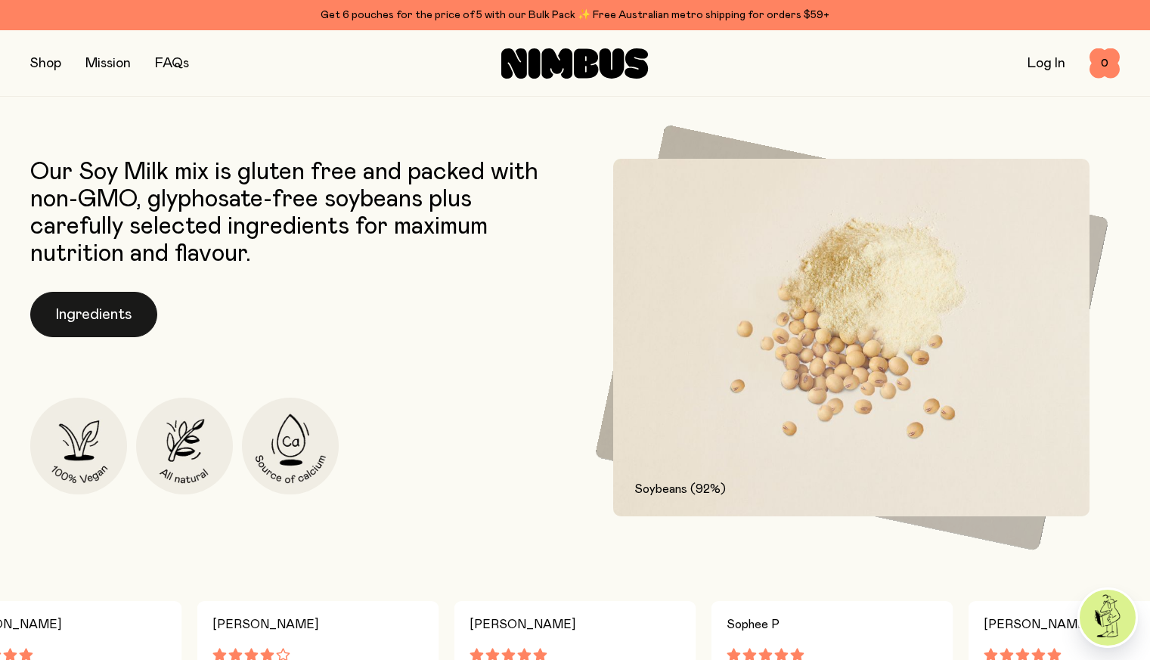
click at [116, 328] on button "Ingredients" at bounding box center [93, 314] width 127 height 45
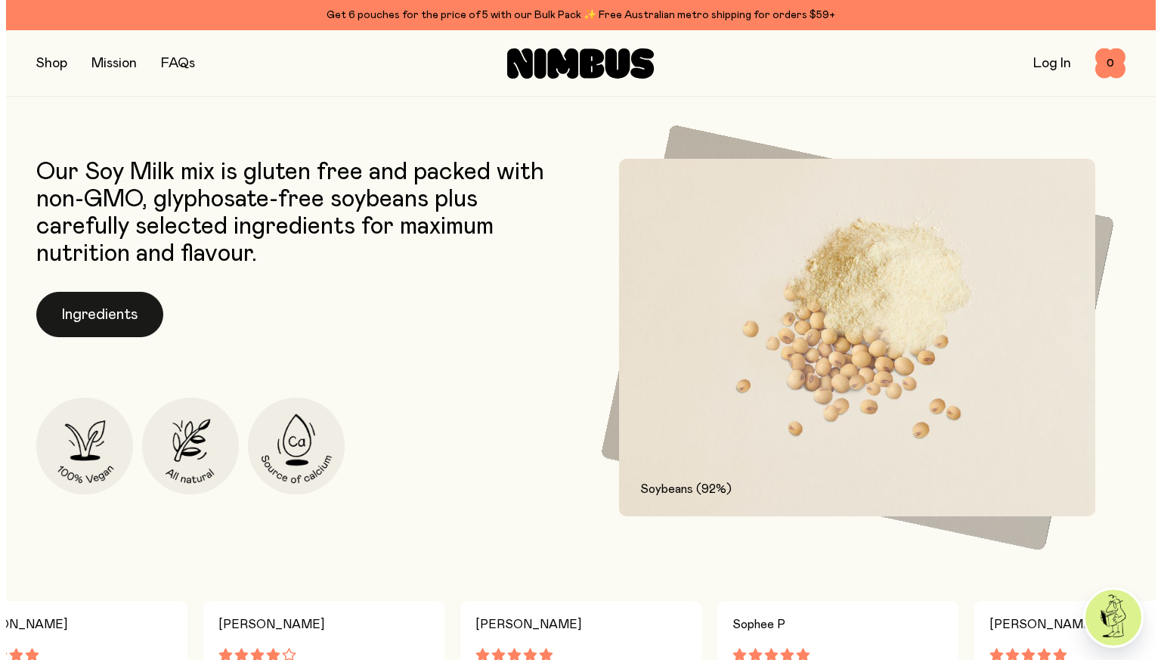
scroll to position [0, 0]
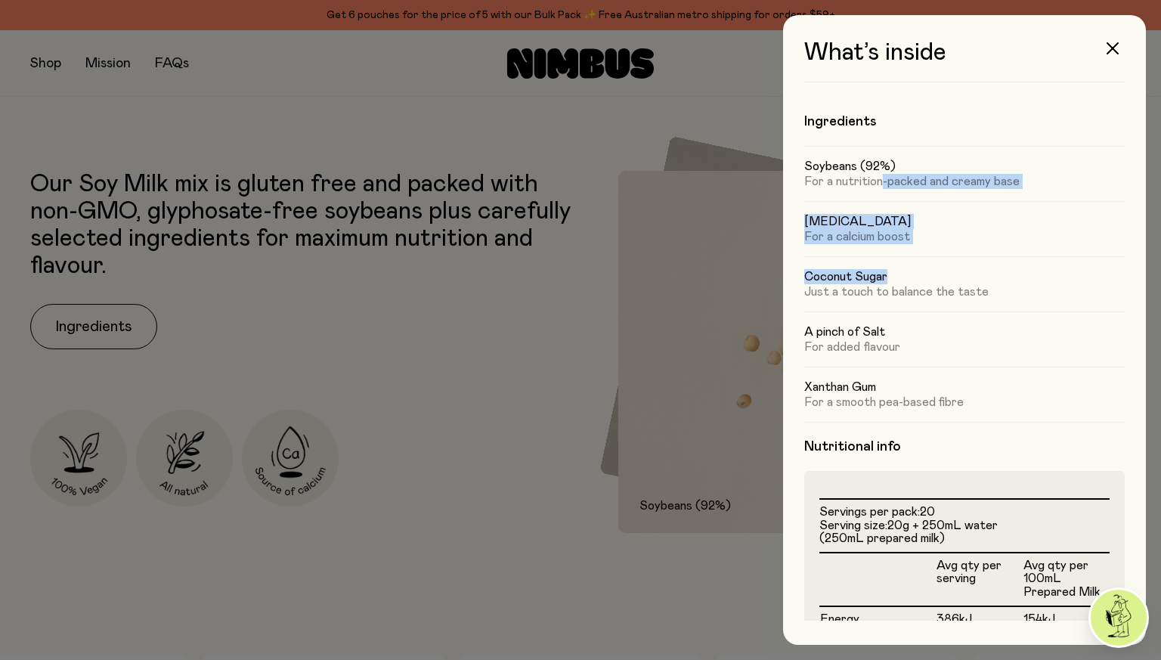
drag, startPoint x: 882, startPoint y: 190, endPoint x: 886, endPoint y: 274, distance: 84.0
click at [886, 274] on div "Soybeans (92%) For a nutrition-packed and creamy base [MEDICAL_DATA] For a calc…" at bounding box center [964, 284] width 320 height 276
click at [886, 274] on h5 "Coconut Sugar" at bounding box center [964, 276] width 320 height 15
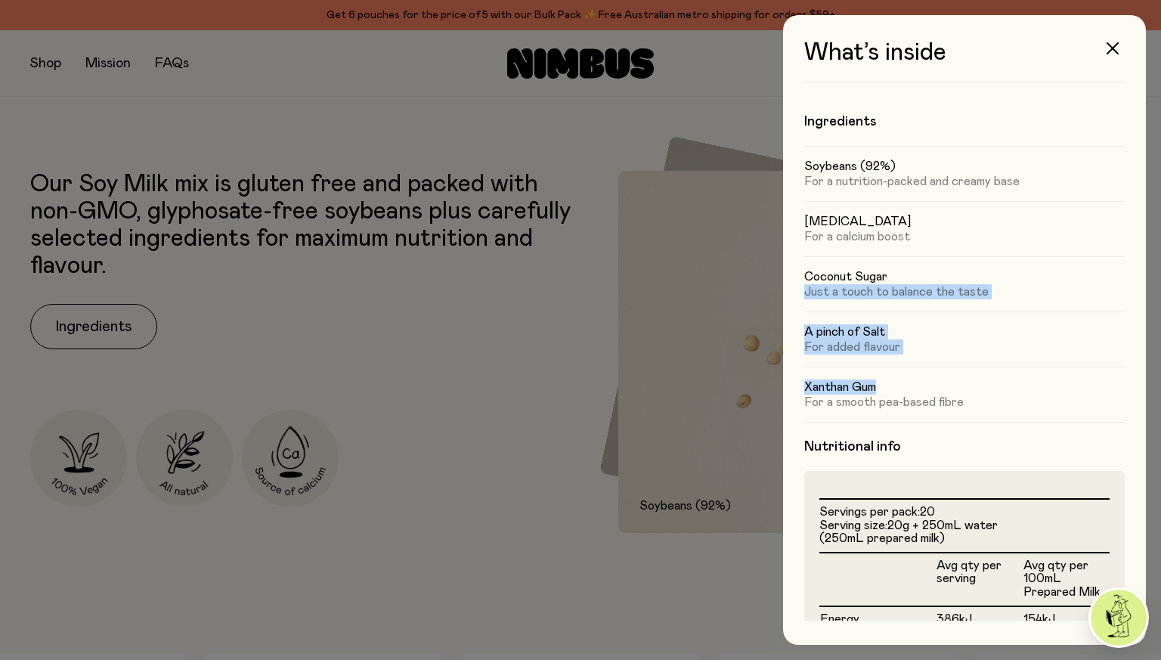
drag, startPoint x: 886, startPoint y: 274, endPoint x: 862, endPoint y: 385, distance: 113.7
click at [862, 385] on div "Soybeans (92%) For a nutrition-packed and creamy base [MEDICAL_DATA] For a calc…" at bounding box center [964, 284] width 320 height 276
click at [862, 385] on h5 "Xanthan Gum" at bounding box center [964, 386] width 320 height 15
click at [1118, 57] on button "button" at bounding box center [1112, 48] width 36 height 36
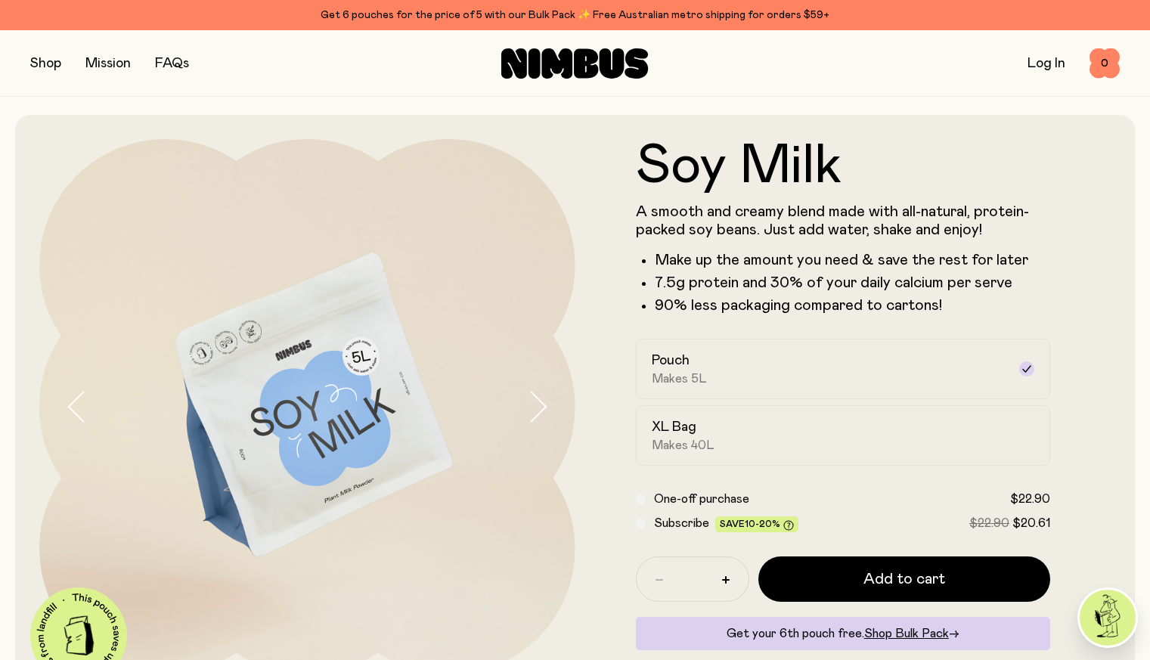
click at [45, 70] on button "button" at bounding box center [45, 63] width 31 height 21
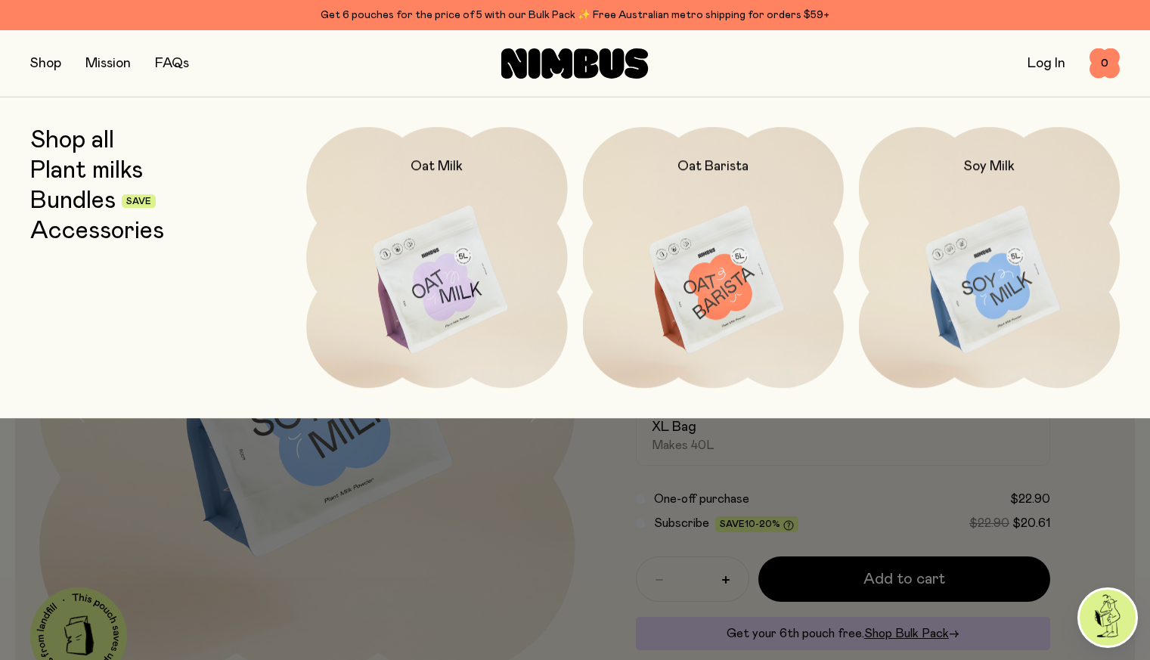
click at [90, 240] on link "Accessories" at bounding box center [97, 231] width 134 height 27
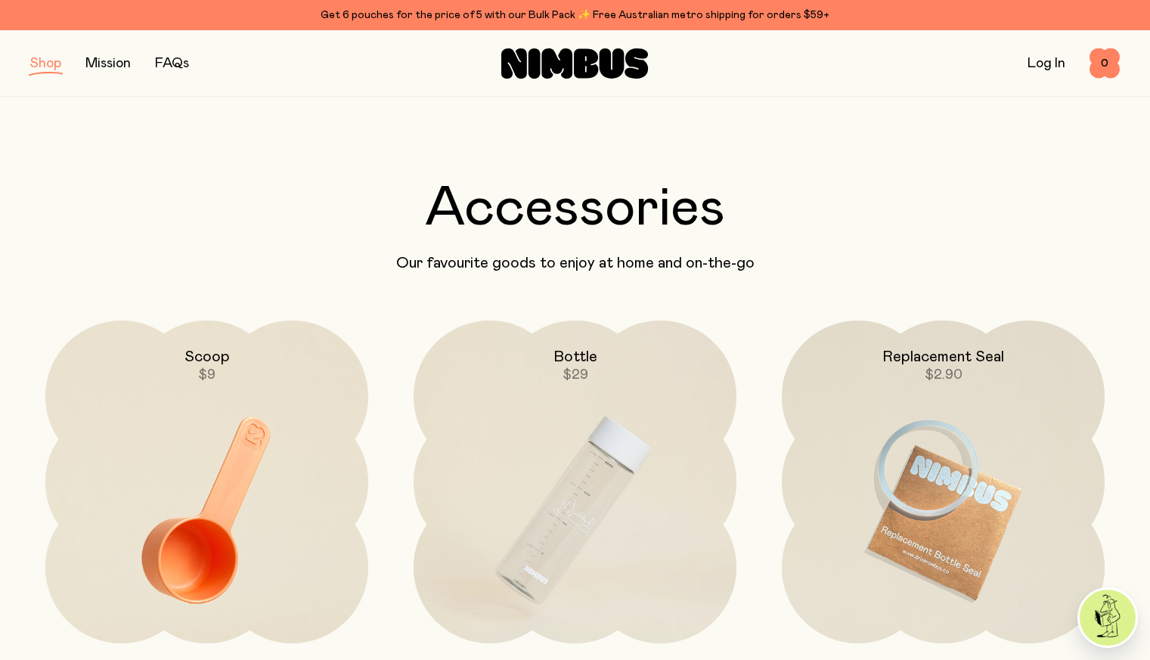
click at [42, 53] on button "button" at bounding box center [45, 63] width 31 height 21
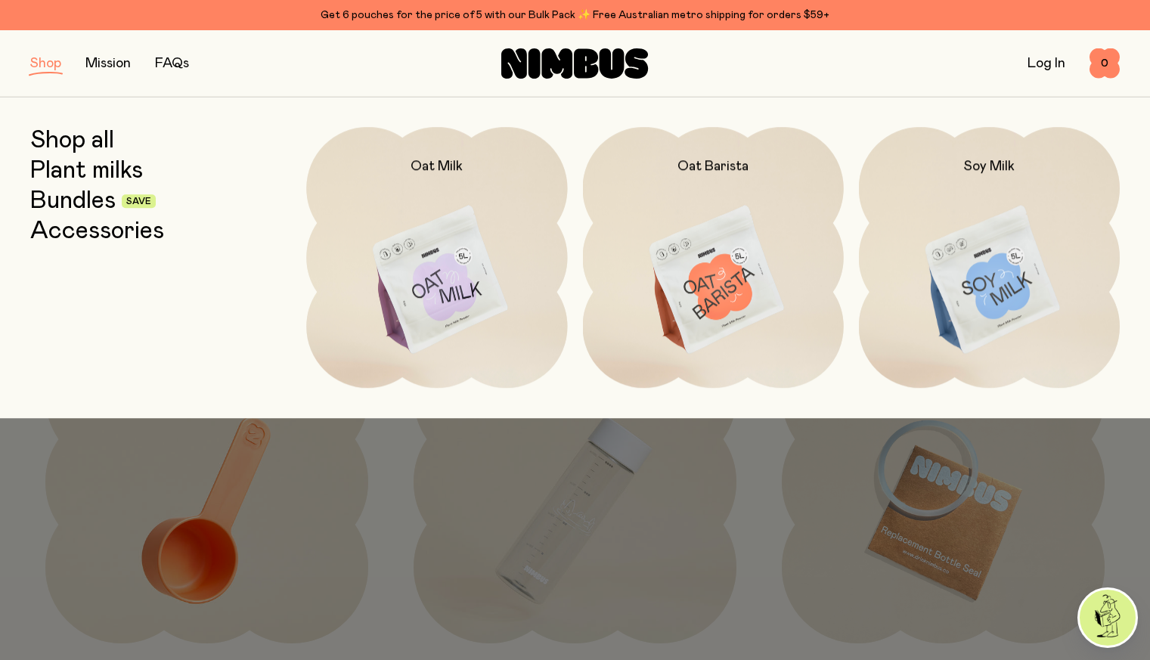
click at [76, 200] on link "Bundles" at bounding box center [72, 200] width 85 height 27
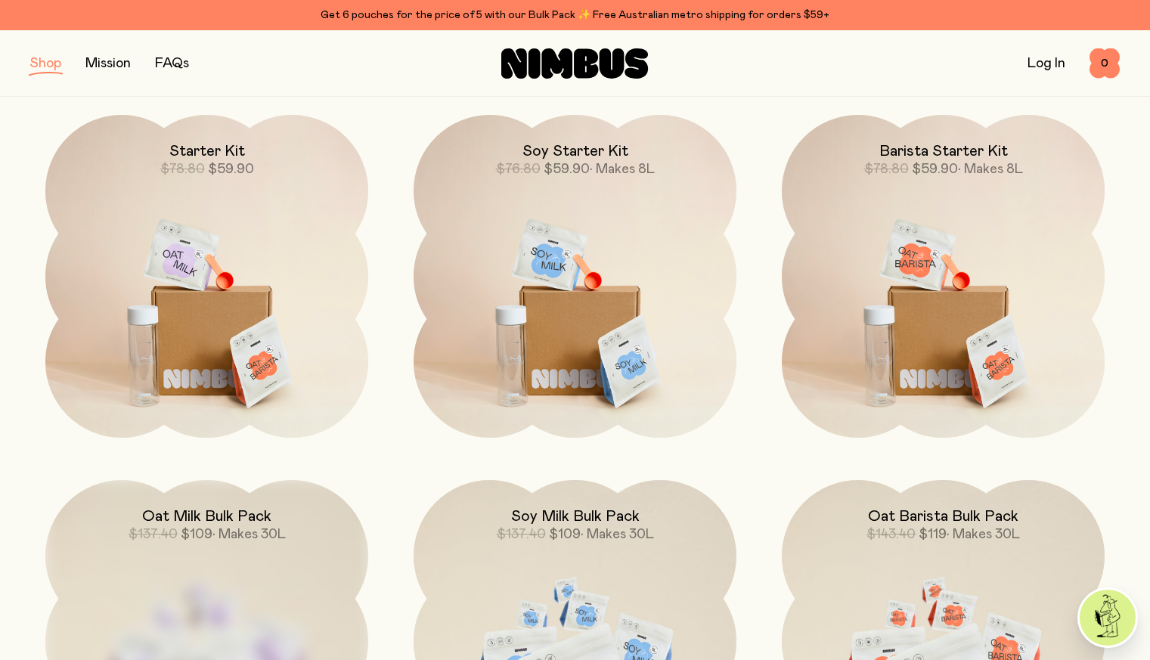
scroll to position [209, 0]
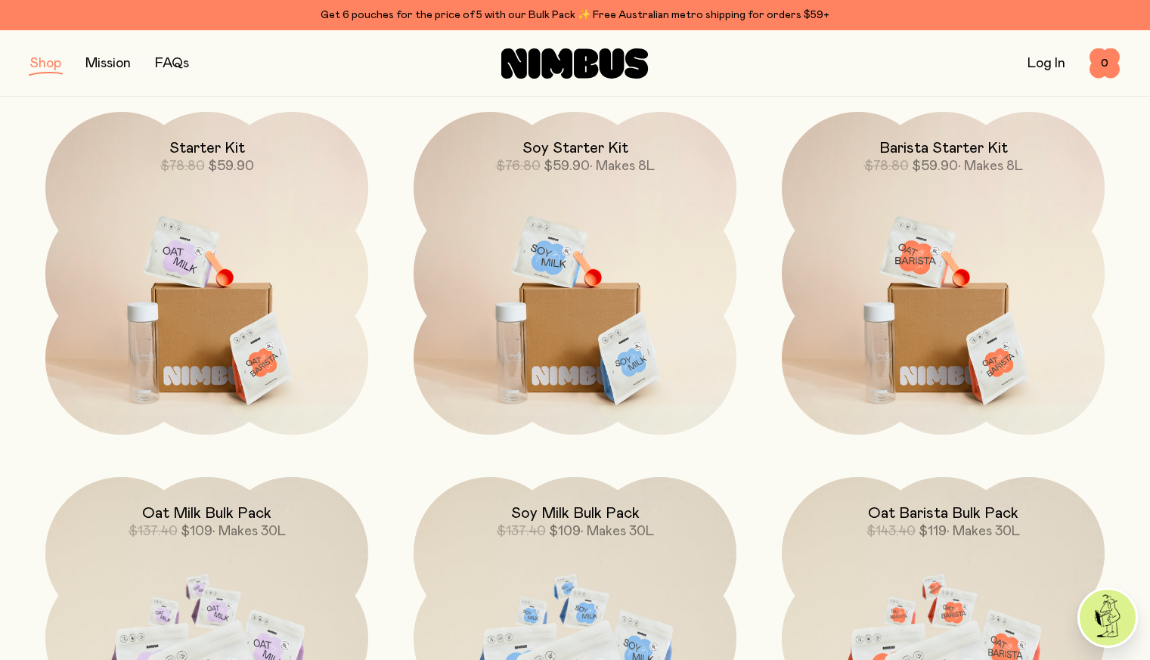
click at [587, 262] on img at bounding box center [574, 301] width 323 height 379
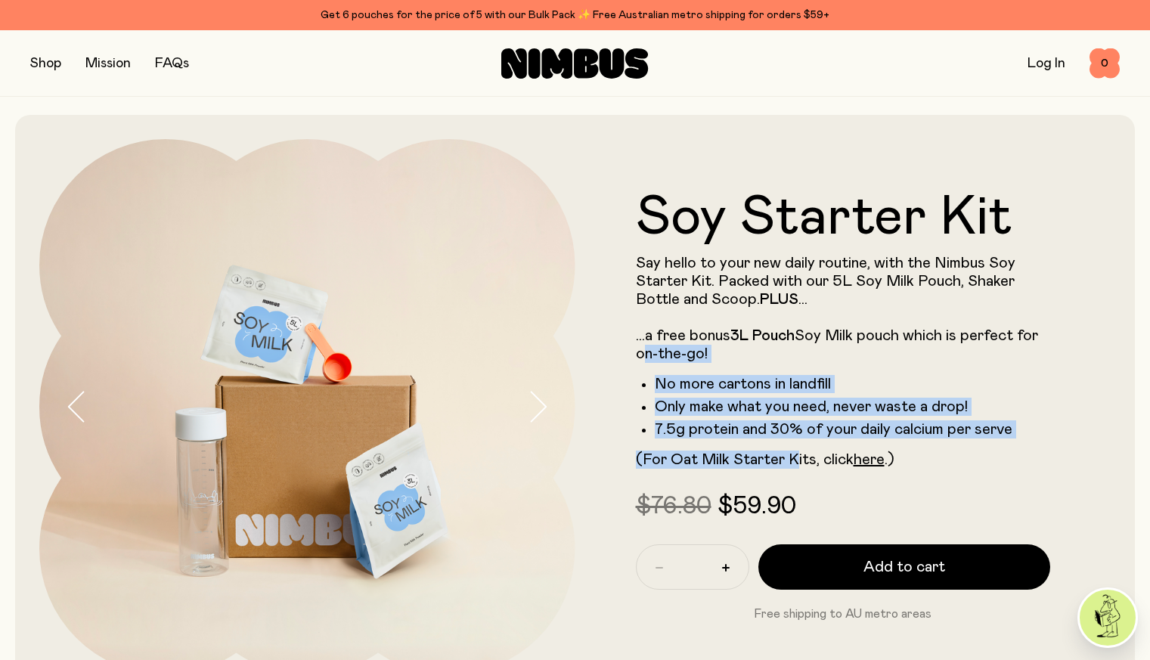
drag, startPoint x: 640, startPoint y: 361, endPoint x: 798, endPoint y: 441, distance: 177.1
click at [798, 441] on div "Say hello to your new daily routine, with the Nimbus Soy Starter Kit. Packed wi…" at bounding box center [843, 361] width 415 height 215
click at [798, 438] on li "7.5g protein and 30% of your daily calcium per serve" at bounding box center [853, 429] width 396 height 18
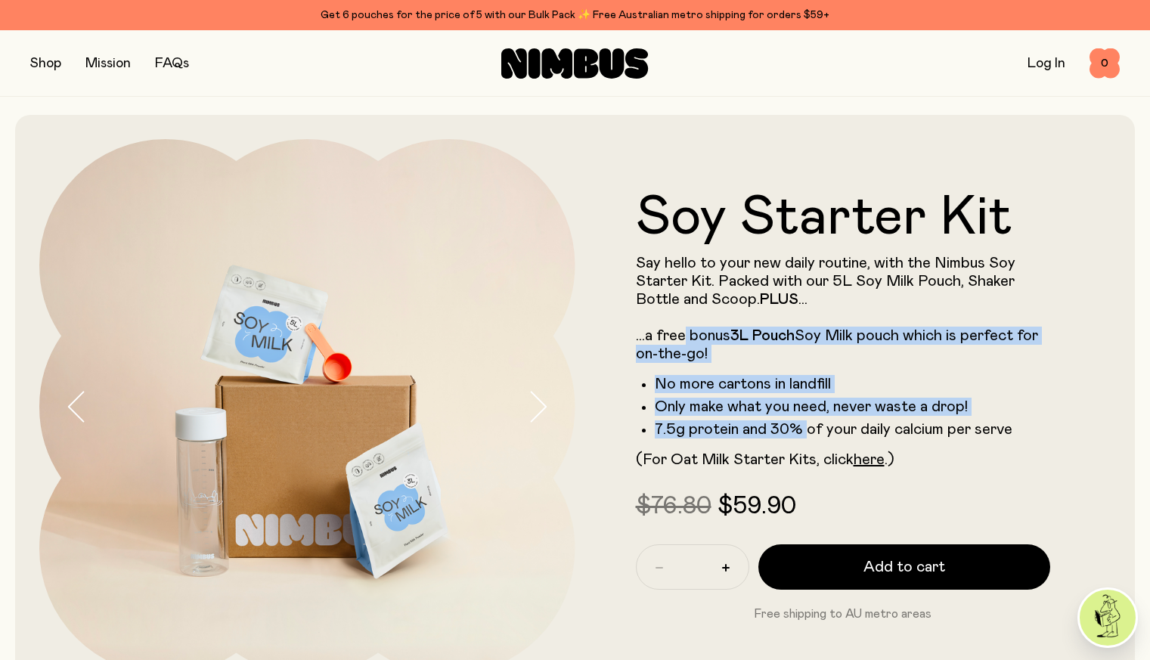
drag, startPoint x: 798, startPoint y: 441, endPoint x: 683, endPoint y: 339, distance: 153.7
click at [683, 339] on div "Say hello to your new daily routine, with the Nimbus Soy Starter Kit. Packed wi…" at bounding box center [843, 361] width 415 height 215
click at [683, 339] on p "Say hello to your new daily routine, with the Nimbus Soy Starter Kit. Packed wi…" at bounding box center [843, 308] width 415 height 109
drag, startPoint x: 683, startPoint y: 339, endPoint x: 765, endPoint y: 435, distance: 126.5
click at [765, 435] on div "Say hello to your new daily routine, with the Nimbus Soy Starter Kit. Packed wi…" at bounding box center [843, 361] width 415 height 215
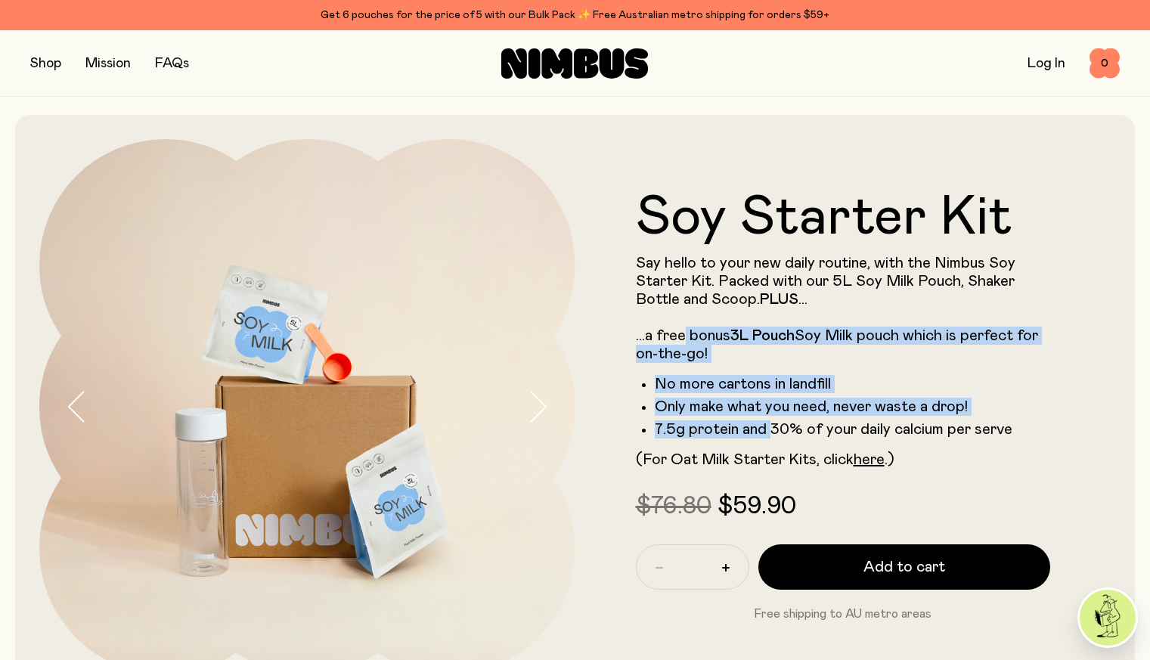
click at [765, 435] on li "7.5g protein and 30% of your daily calcium per serve" at bounding box center [853, 429] width 396 height 18
drag, startPoint x: 765, startPoint y: 435, endPoint x: 707, endPoint y: 340, distance: 111.2
click at [707, 340] on div "Say hello to your new daily routine, with the Nimbus Soy Starter Kit. Packed wi…" at bounding box center [843, 361] width 415 height 215
click at [707, 340] on p "Say hello to your new daily routine, with the Nimbus Soy Starter Kit. Packed wi…" at bounding box center [843, 308] width 415 height 109
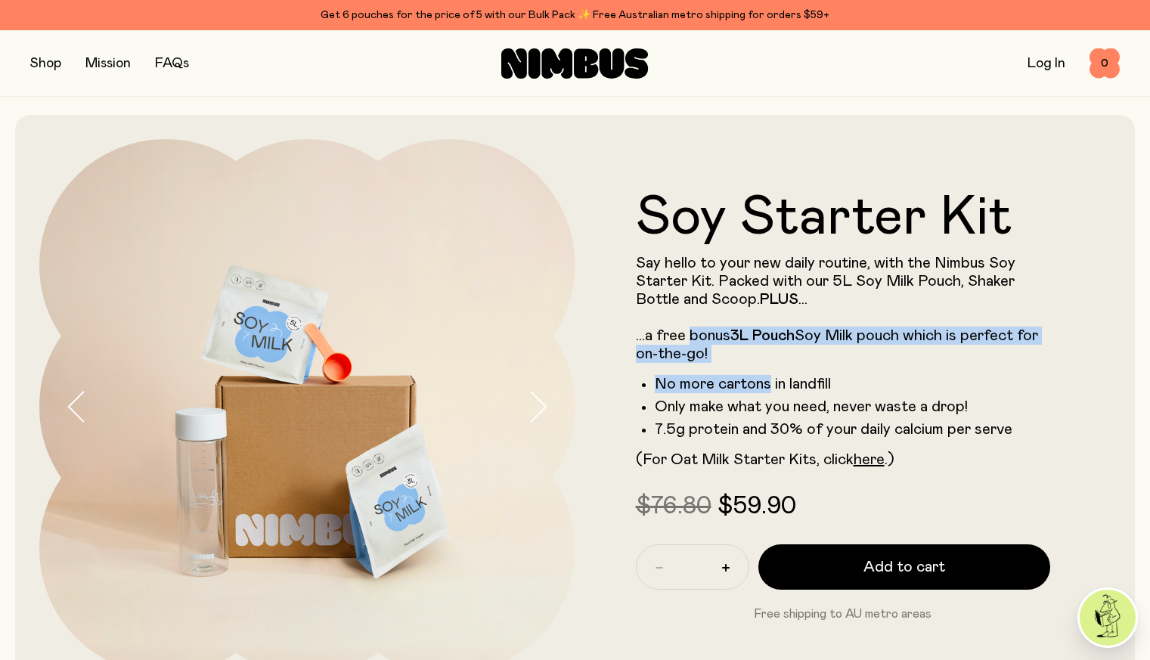
drag, startPoint x: 707, startPoint y: 340, endPoint x: 726, endPoint y: 389, distance: 51.9
click at [726, 389] on div "Say hello to your new daily routine, with the Nimbus Soy Starter Kit. Packed wi…" at bounding box center [843, 361] width 415 height 215
click at [726, 389] on li "No more cartons in landfill" at bounding box center [853, 384] width 396 height 18
drag, startPoint x: 726, startPoint y: 389, endPoint x: 684, endPoint y: 311, distance: 88.0
click at [684, 311] on div "Say hello to your new daily routine, with the Nimbus Soy Starter Kit. Packed wi…" at bounding box center [843, 361] width 415 height 215
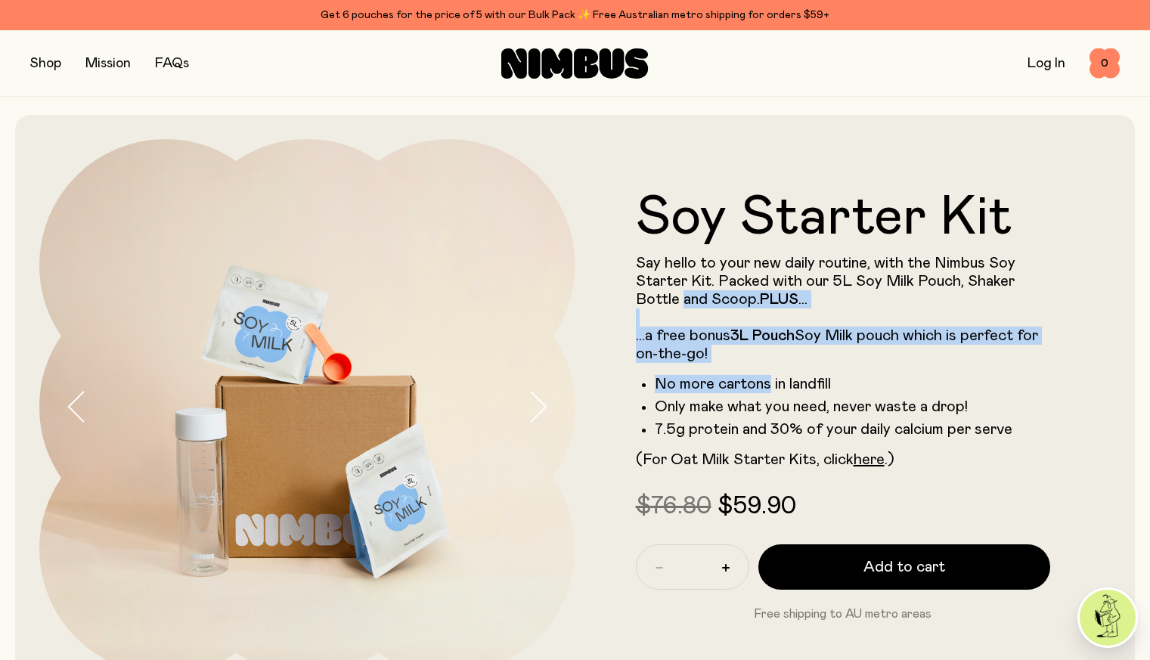
click at [684, 311] on p "Say hello to your new daily routine, with the Nimbus Soy Starter Kit. Packed wi…" at bounding box center [843, 308] width 415 height 109
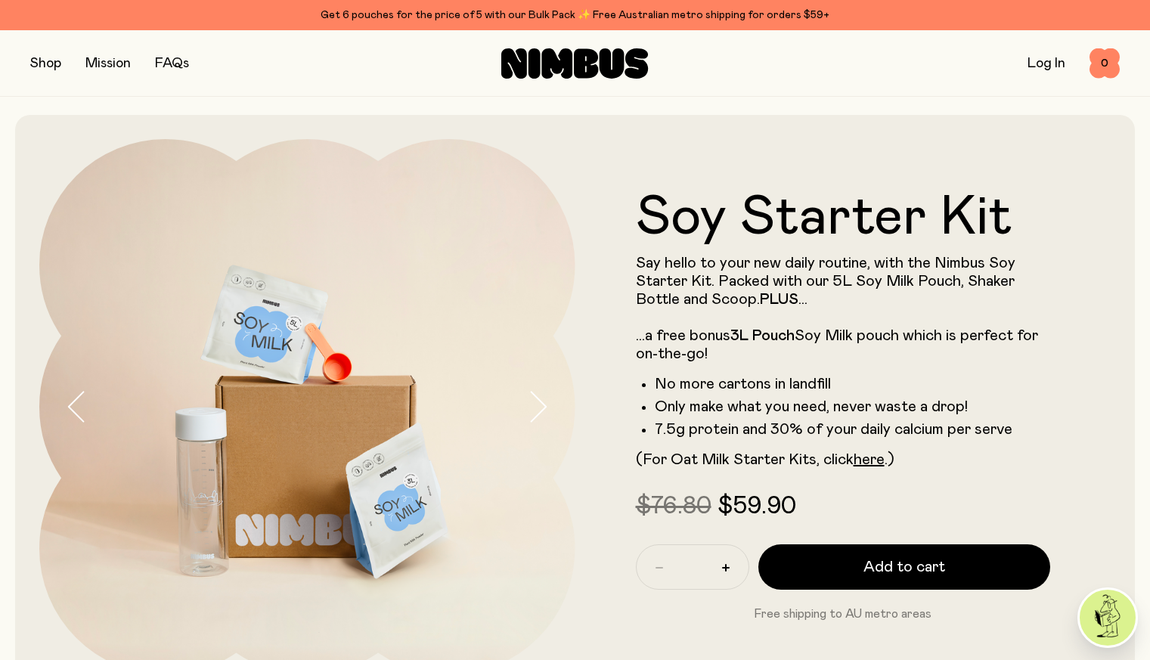
click at [42, 59] on button "button" at bounding box center [45, 63] width 31 height 21
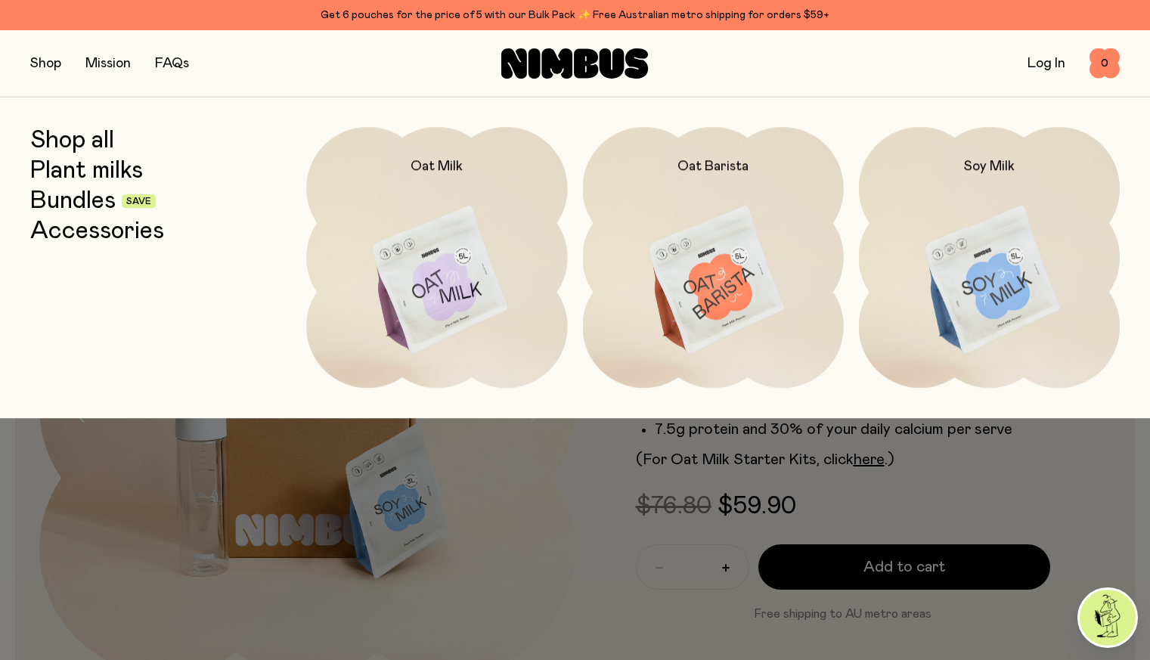
click at [0, 520] on div at bounding box center [575, 330] width 1150 height 660
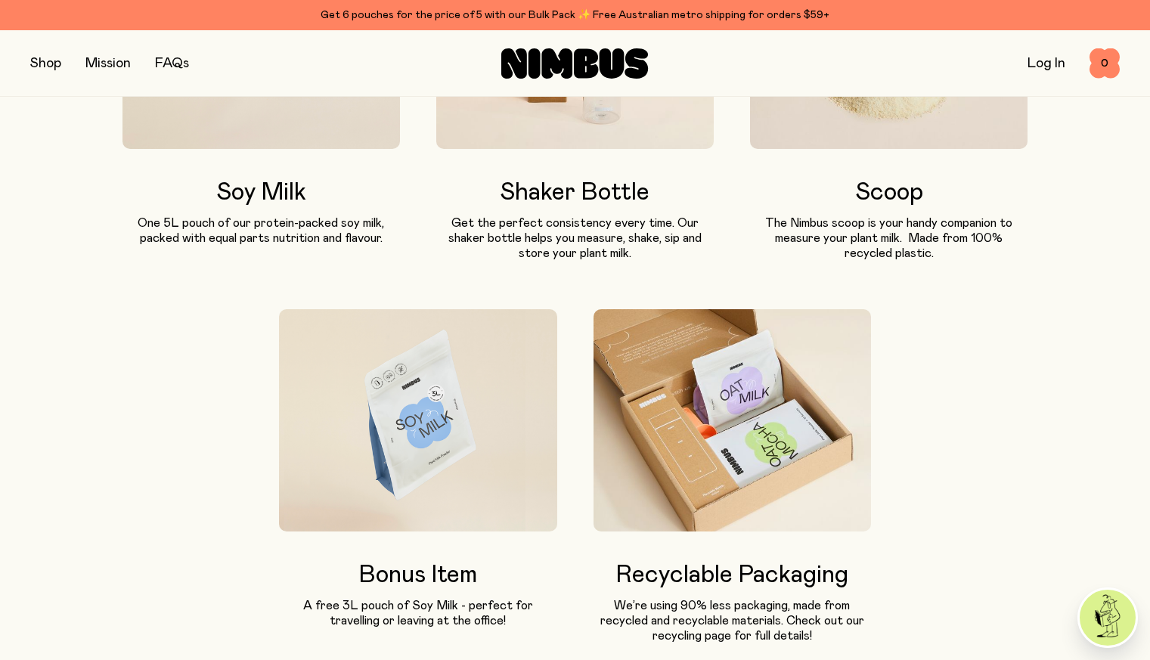
scroll to position [958, 0]
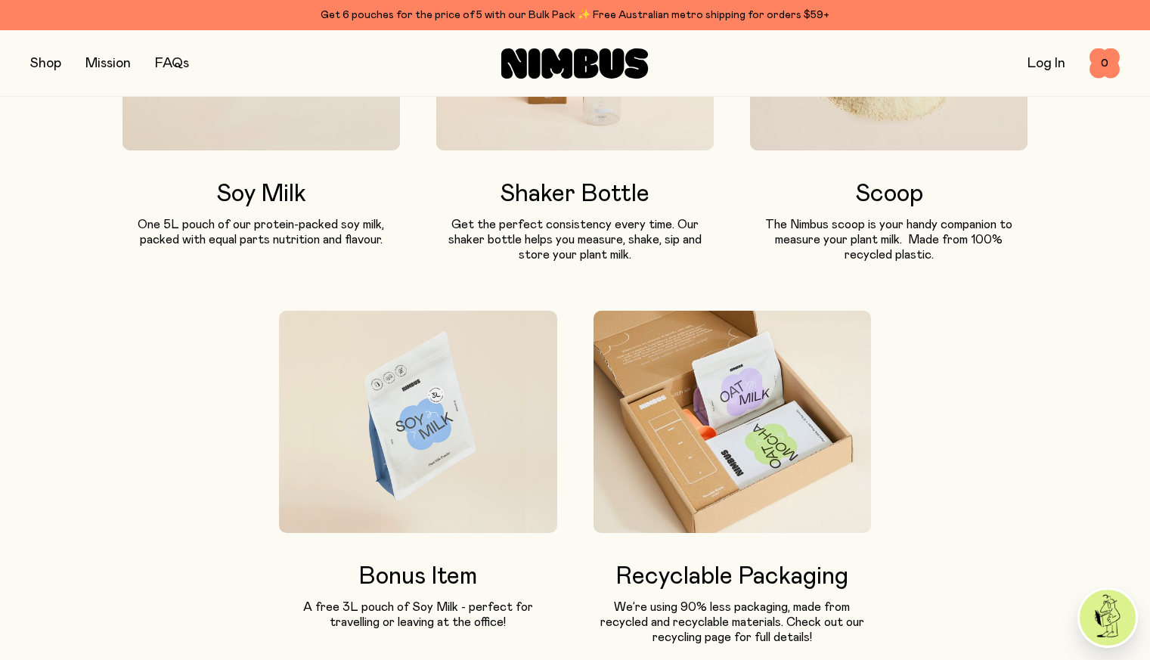
click at [860, 242] on p "The Nimbus scoop is your handy companion to measure your plant milk.  Made from…" at bounding box center [888, 239] width 277 height 45
click at [689, 262] on p "Get the perfect consistency every time. Our shaker bottle helps you measure, sh…" at bounding box center [574, 239] width 277 height 45
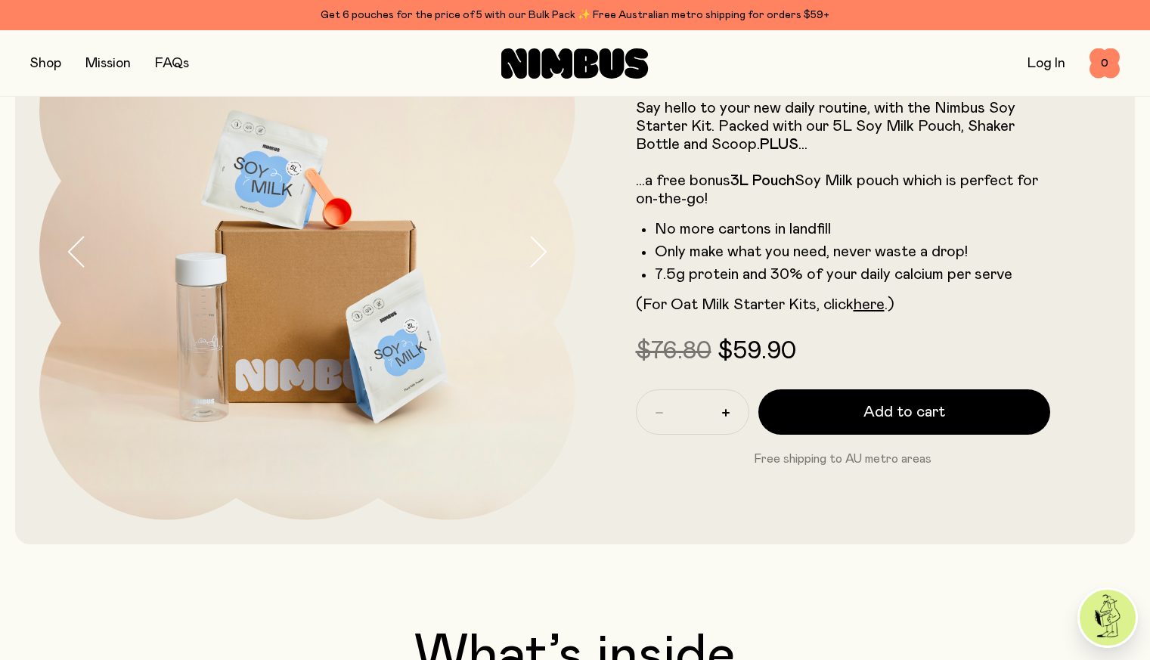
scroll to position [0, 0]
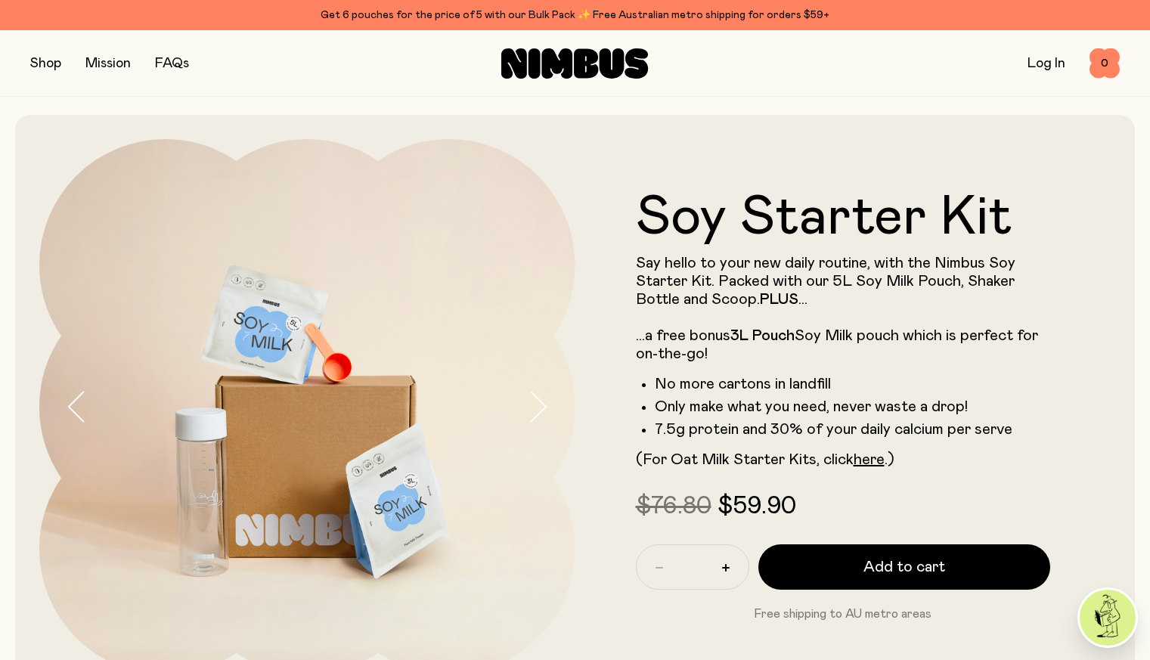
click at [541, 415] on icon "button" at bounding box center [538, 406] width 15 height 29
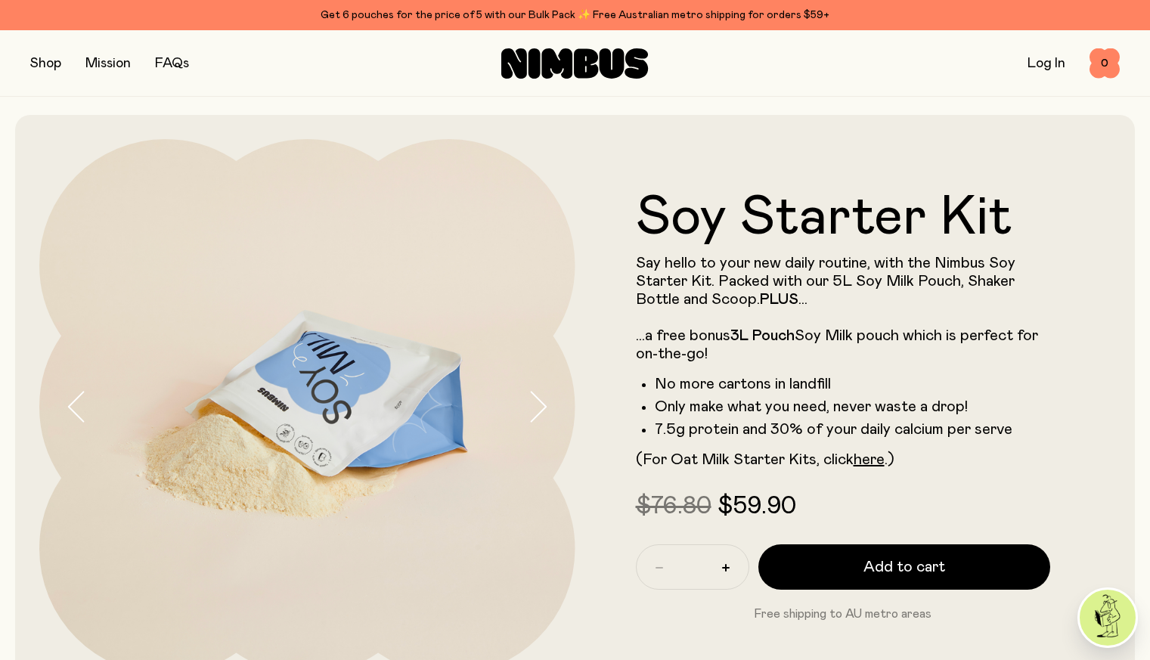
click at [541, 416] on icon "button" at bounding box center [537, 407] width 21 height 32
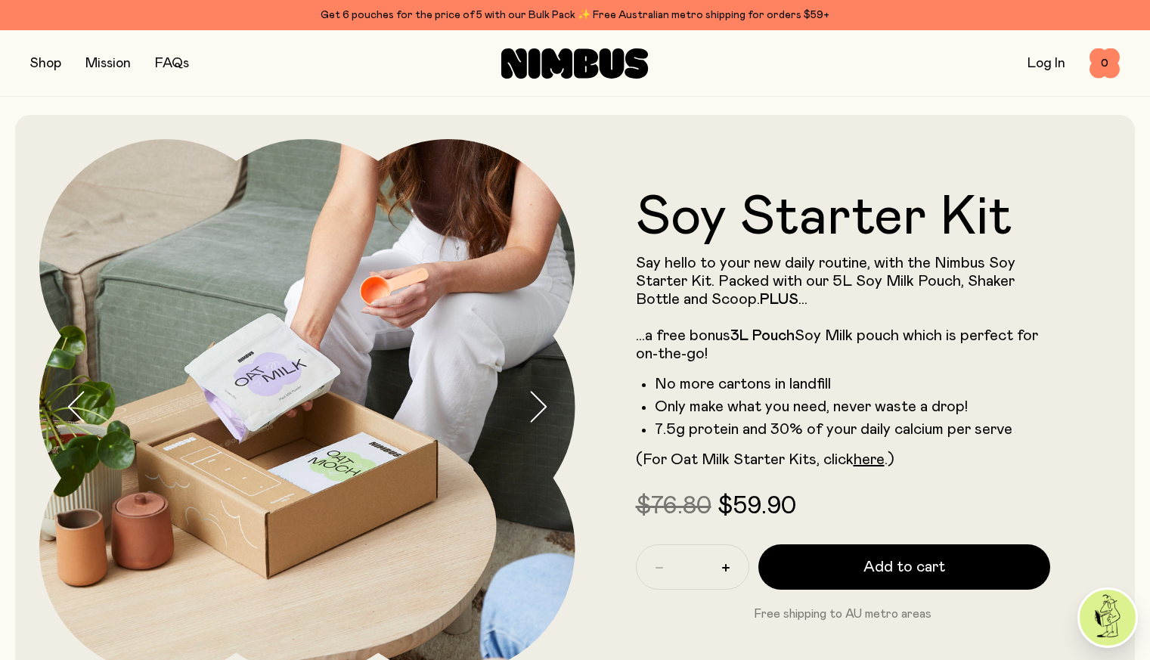
click at [543, 423] on icon "button" at bounding box center [537, 407] width 21 height 32
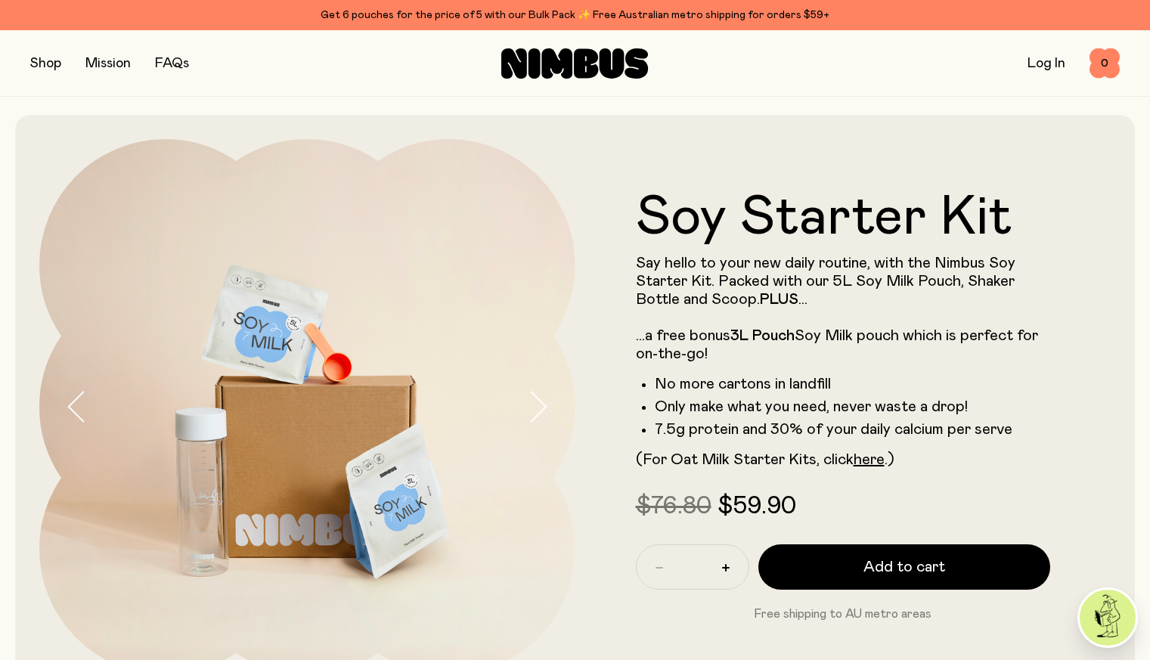
click at [543, 428] on button "button" at bounding box center [551, 407] width 48 height 536
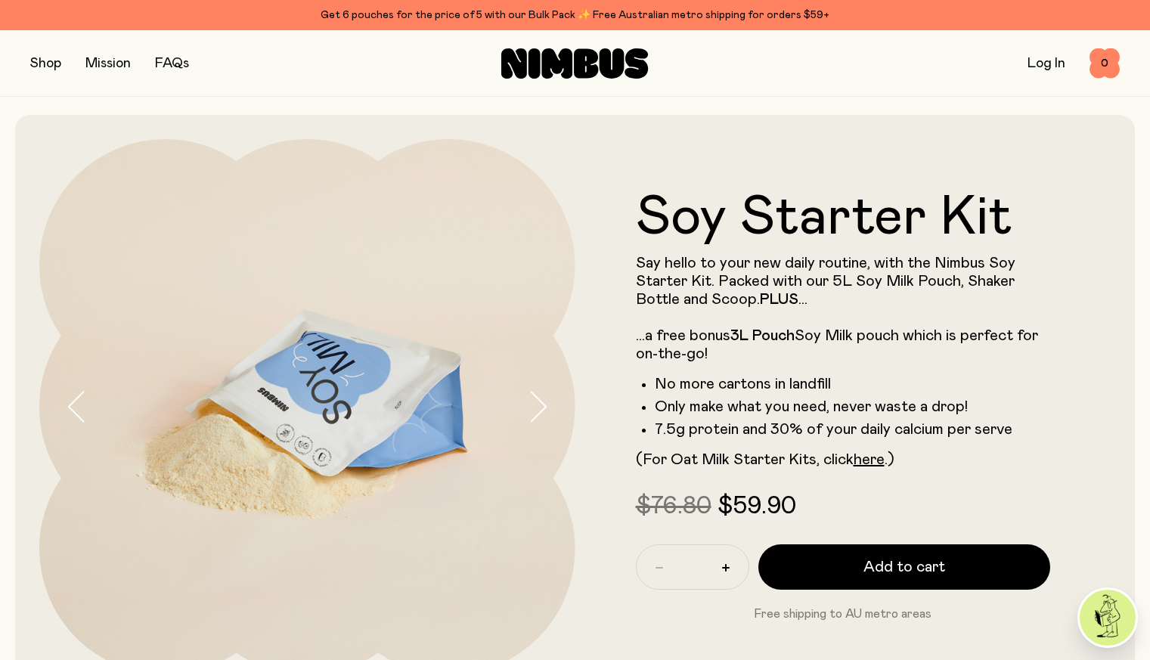
click at [545, 429] on button "button" at bounding box center [551, 407] width 48 height 536
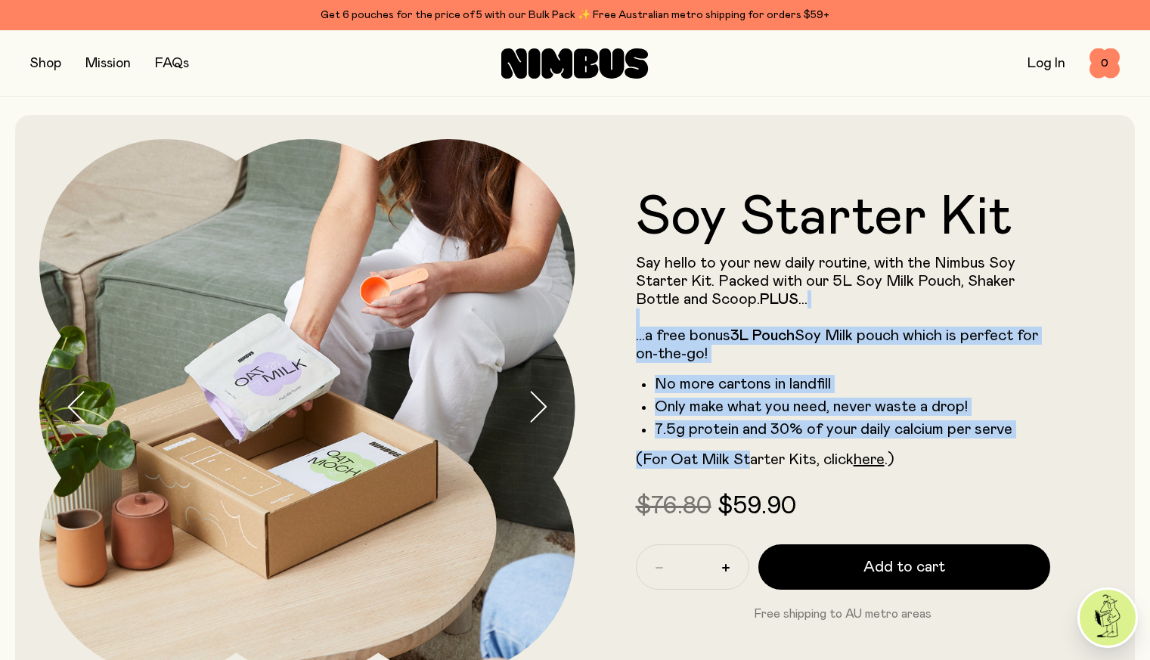
drag, startPoint x: 746, startPoint y: 445, endPoint x: 670, endPoint y: 326, distance: 141.3
click at [670, 326] on div "Say hello to your new daily routine, with the Nimbus Soy Starter Kit. Packed wi…" at bounding box center [843, 361] width 415 height 215
click at [670, 326] on p "Say hello to your new daily routine, with the Nimbus Soy Starter Kit. Packed wi…" at bounding box center [843, 308] width 415 height 109
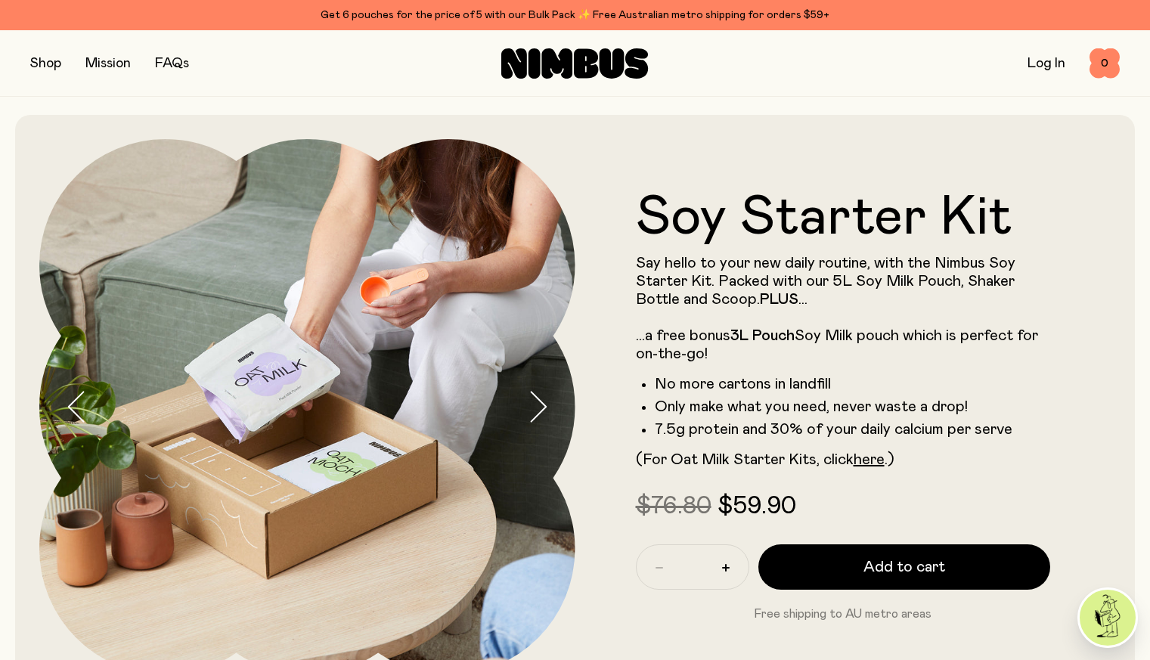
click at [56, 60] on button "button" at bounding box center [45, 63] width 31 height 21
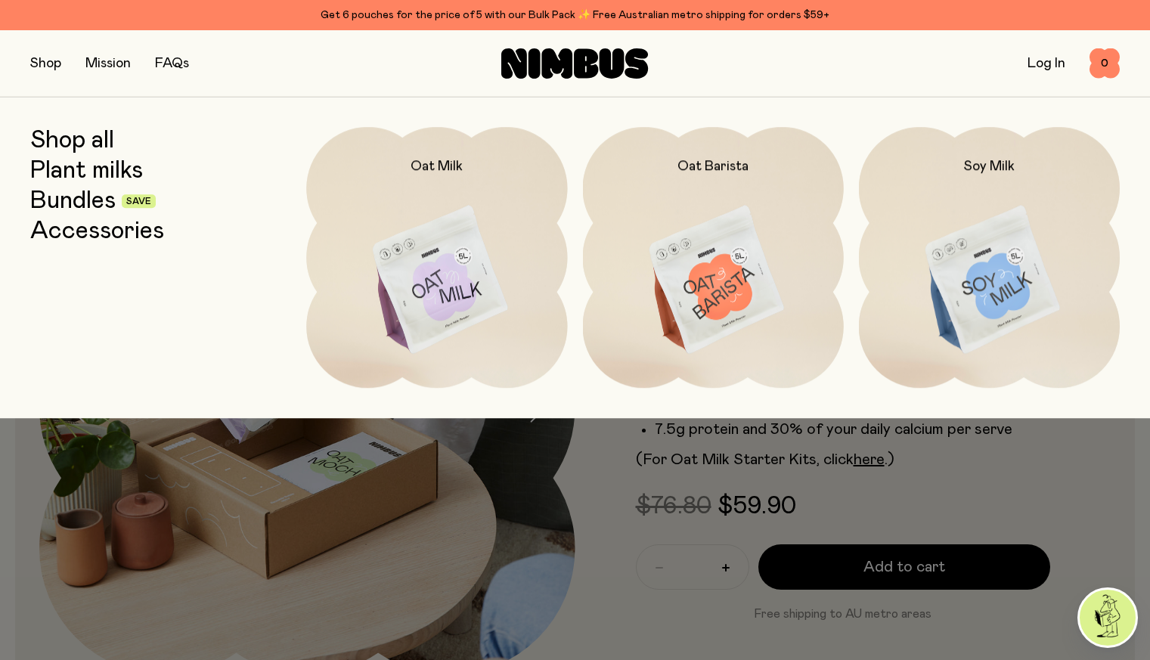
click at [113, 172] on link "Plant milks" at bounding box center [86, 170] width 113 height 27
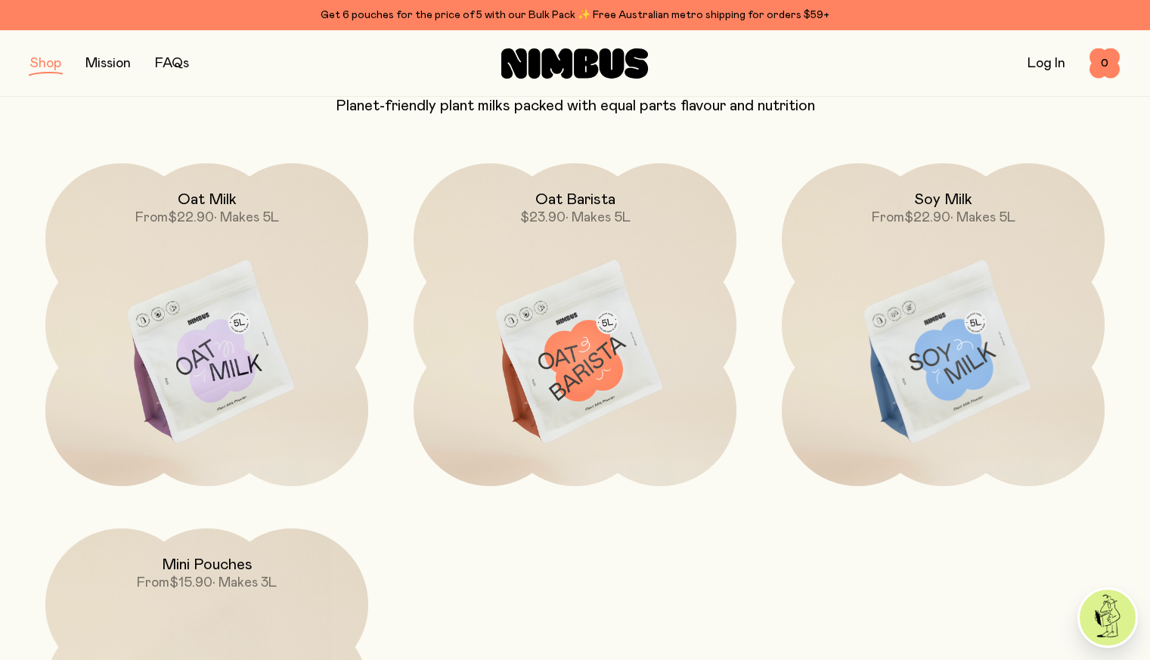
scroll to position [298, 0]
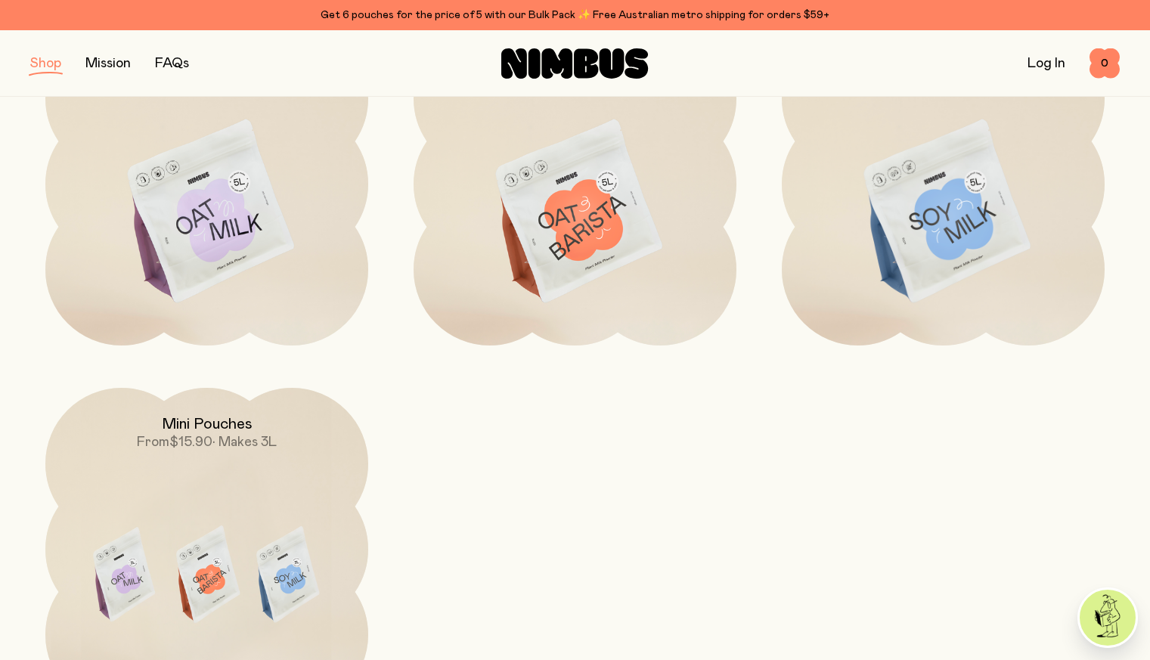
click at [188, 296] on img at bounding box center [206, 212] width 323 height 379
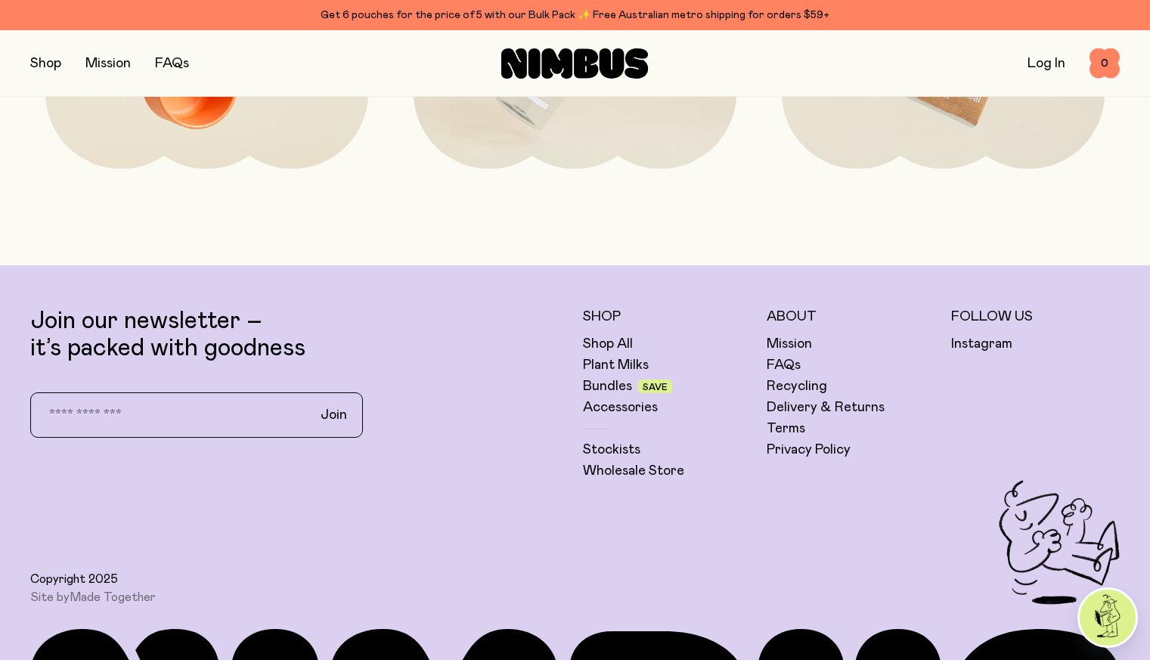
scroll to position [3933, 0]
